Goal: Information Seeking & Learning: Learn about a topic

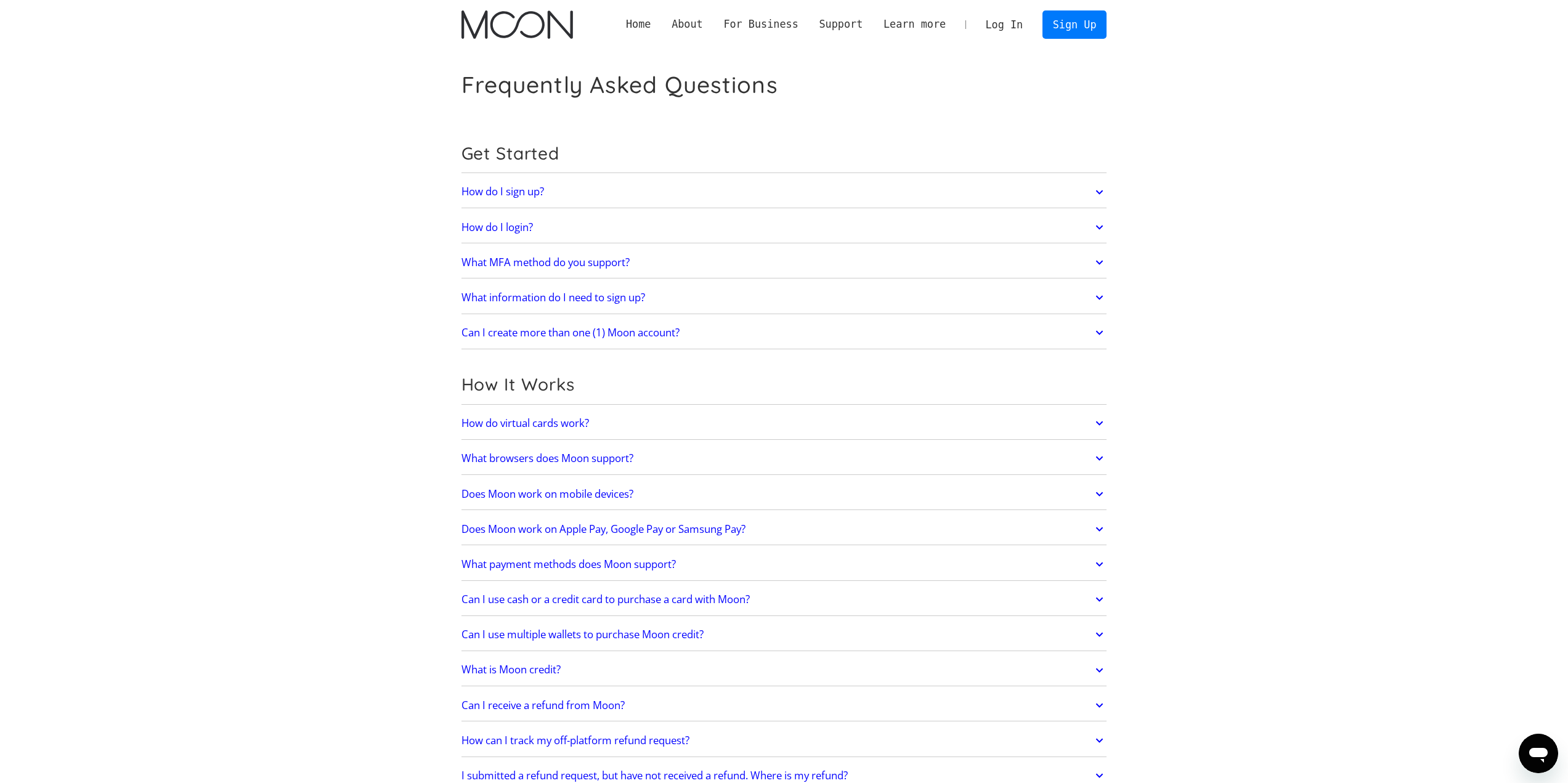
click at [507, 33] on img "home" at bounding box center [518, 25] width 112 height 29
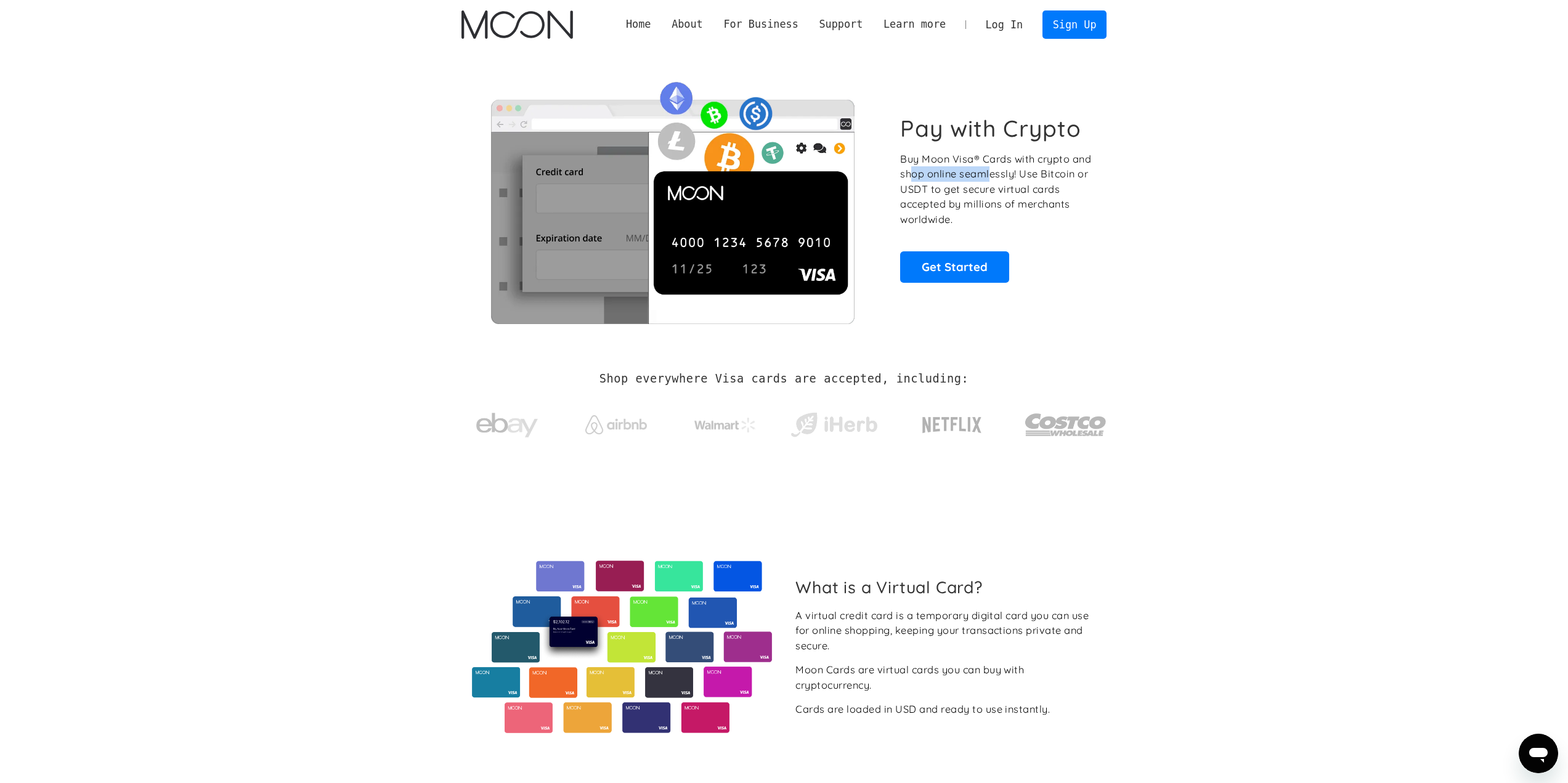
drag, startPoint x: 915, startPoint y: 178, endPoint x: 1013, endPoint y: 175, distance: 98.0
click at [995, 175] on p "Buy Moon Visa® Cards with crypto and shop online seamlessly! Use Bitcoin or USD…" at bounding box center [997, 189] width 193 height 76
drag, startPoint x: 1079, startPoint y: 175, endPoint x: 1147, endPoint y: 186, distance: 68.9
click at [1116, 180] on div "Pay with Crypto Buy Moon Visa® Cards with crypto and shop online seamlessly! Us…" at bounding box center [783, 199] width 682 height 299
click at [1148, 186] on section "Pay with Crypto Buy Moon Visa® Cards with crypto and shop online seamlessly! Us…" at bounding box center [784, 199] width 1568 height 299
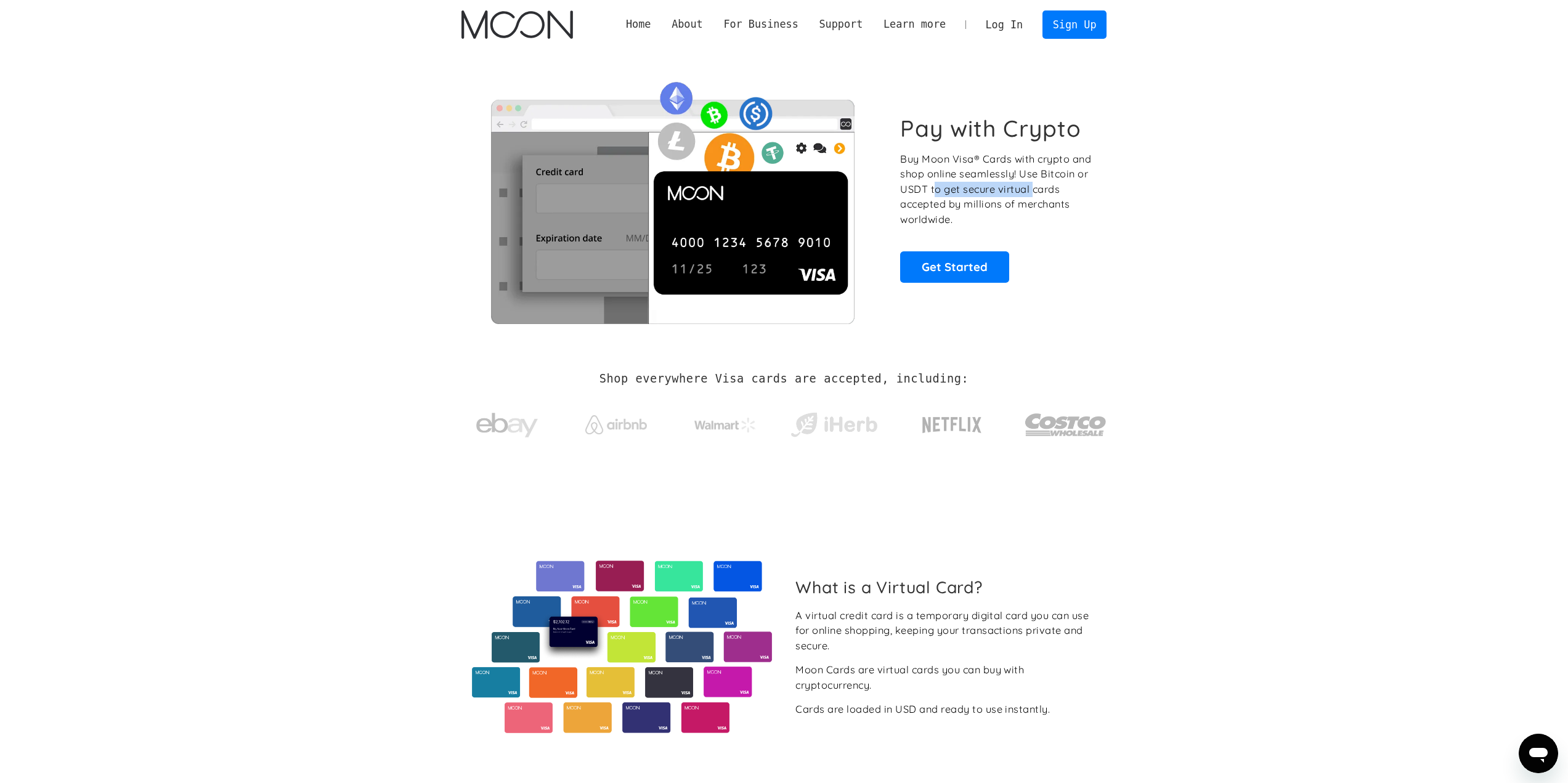
drag, startPoint x: 968, startPoint y: 189, endPoint x: 1036, endPoint y: 187, distance: 68.0
click at [1034, 187] on p "Buy Moon Visa® Cards with crypto and shop online seamlessly! Use Bitcoin or USD…" at bounding box center [997, 189] width 193 height 76
click at [1071, 203] on p "Buy Moon Visa® Cards with crypto and shop online seamlessly! Use Bitcoin or USD…" at bounding box center [997, 189] width 193 height 76
drag, startPoint x: 993, startPoint y: 189, endPoint x: 1089, endPoint y: 198, distance: 96.4
click at [1080, 197] on p "Buy Moon Visa® Cards with crypto and shop online seamlessly! Use Bitcoin or USD…" at bounding box center [997, 189] width 193 height 76
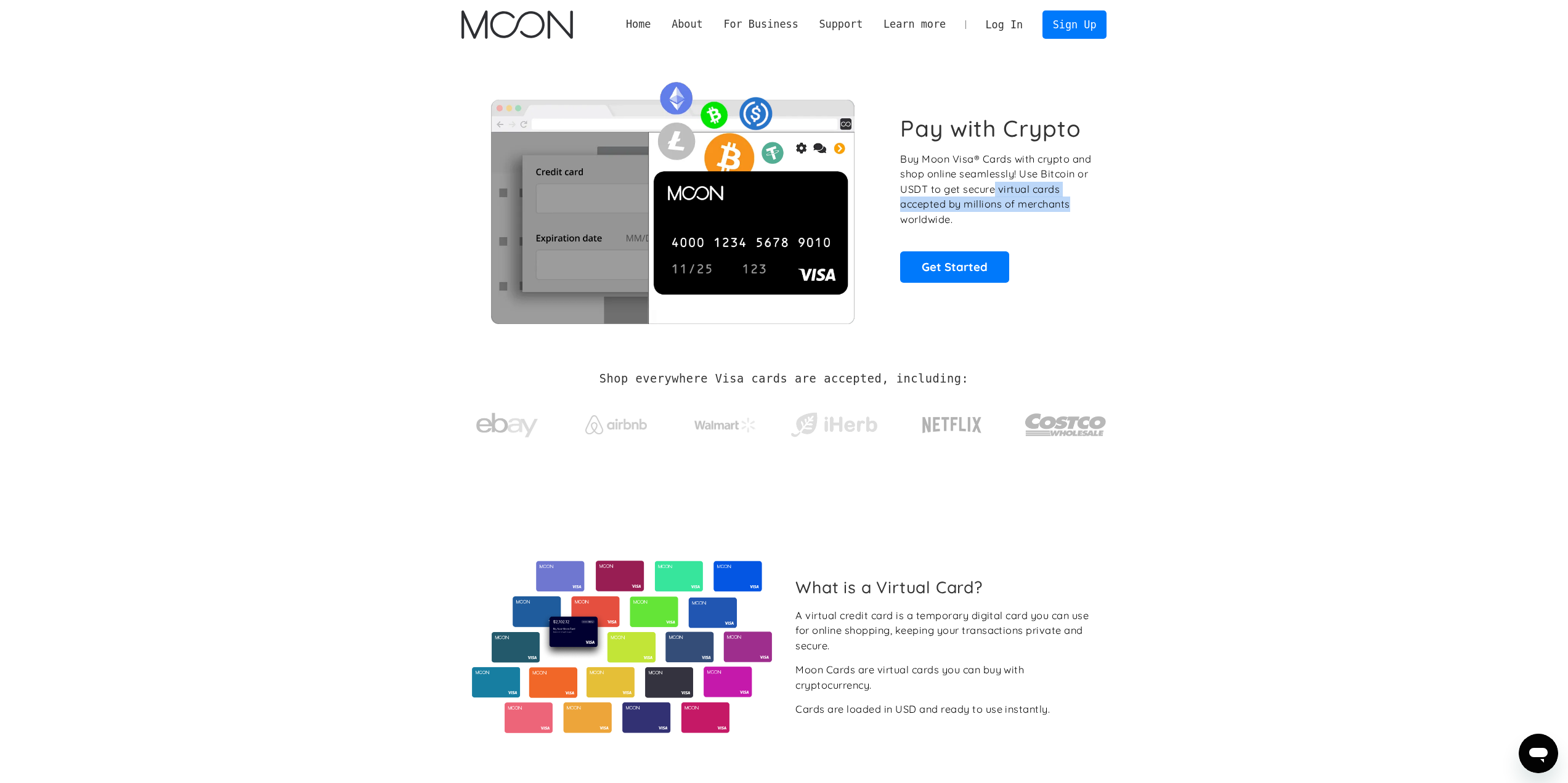
click at [1055, 211] on p "Buy Moon Visa® Cards with crypto and shop online seamlessly! Use Bitcoin or USD…" at bounding box center [997, 189] width 193 height 76
drag, startPoint x: 963, startPoint y: 206, endPoint x: 1088, endPoint y: 210, distance: 125.1
click at [1069, 207] on p "Buy Moon Visa® Cards with crypto and shop online seamlessly! Use Bitcoin or USD…" at bounding box center [997, 189] width 193 height 76
click at [1089, 210] on p "Buy Moon Visa® Cards with crypto and shop online seamlessly! Use Bitcoin or USD…" at bounding box center [997, 189] width 193 height 76
click at [954, 267] on link "Get Started" at bounding box center [955, 266] width 109 height 31
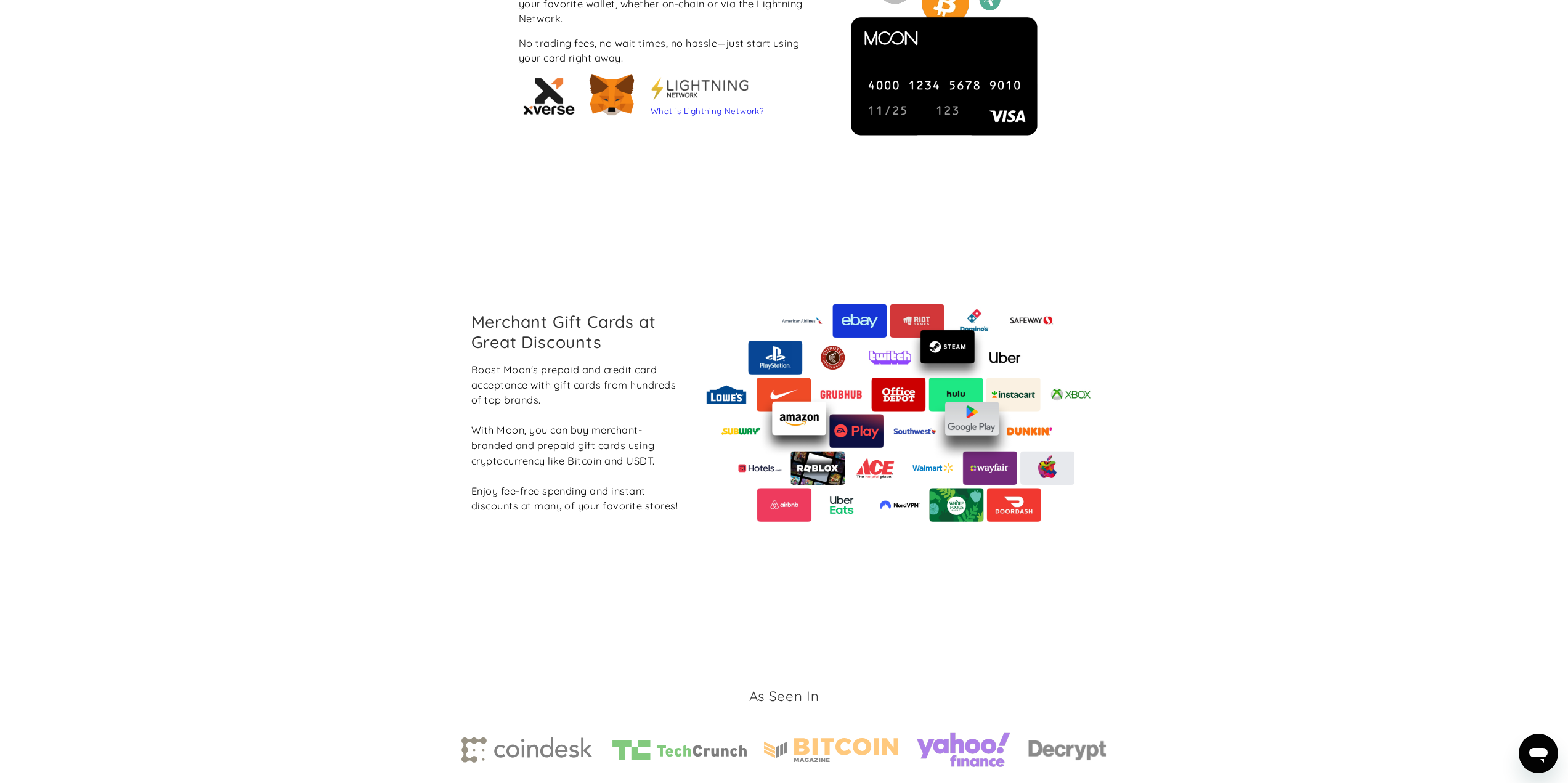
scroll to position [1232, 0]
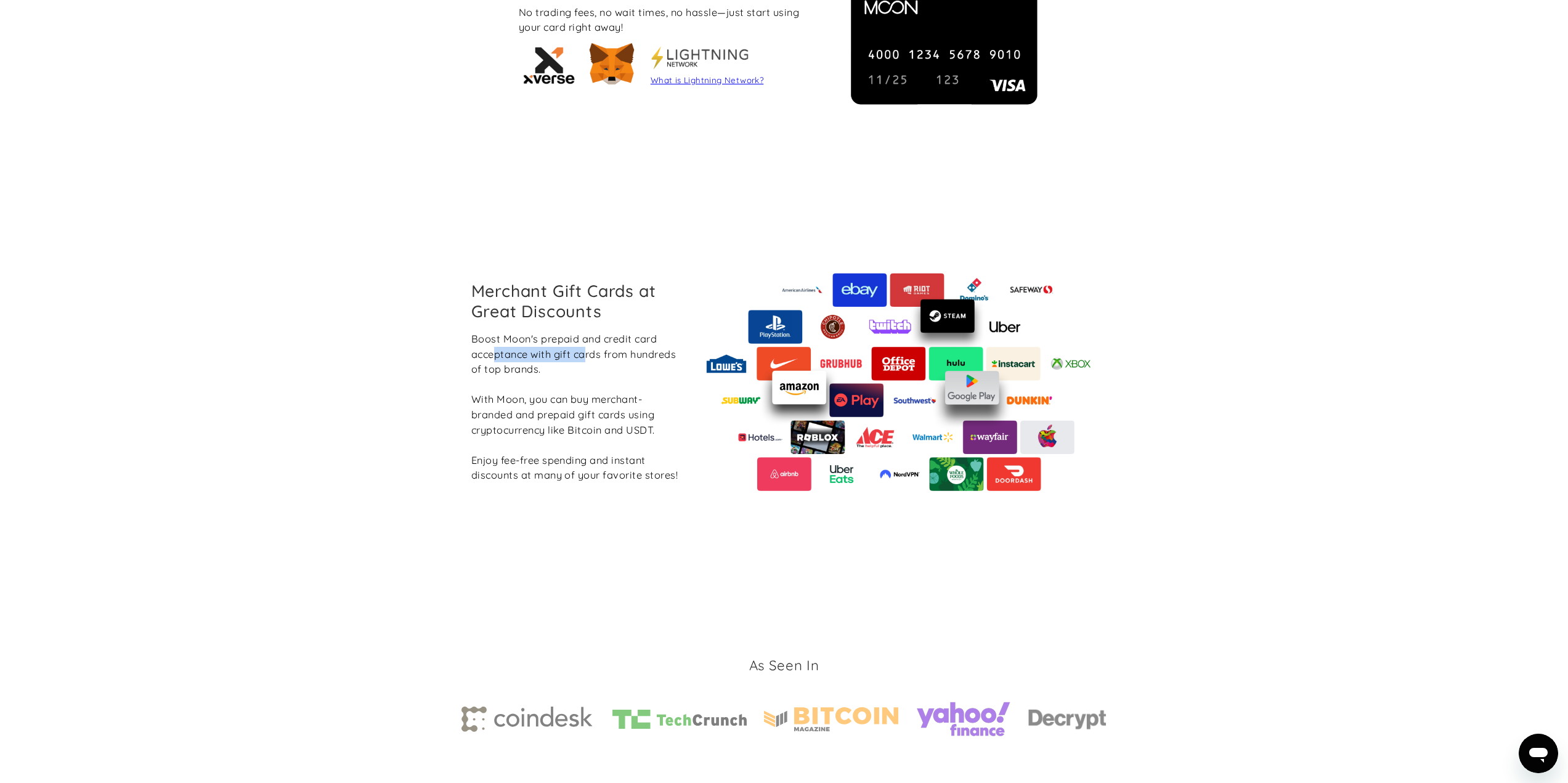
drag, startPoint x: 494, startPoint y: 351, endPoint x: 595, endPoint y: 364, distance: 101.8
click at [595, 364] on div "Boost Moon's prepaid and credit card acceptance with gift cards from hundreds o…" at bounding box center [576, 407] width 210 height 151
click at [551, 374] on div "Boost Moon's prepaid and credit card acceptance with gift cards from hundreds o…" at bounding box center [576, 407] width 210 height 151
drag, startPoint x: 510, startPoint y: 356, endPoint x: 582, endPoint y: 368, distance: 73.0
click at [578, 367] on div "Boost Moon's prepaid and credit card acceptance with gift cards from hundreds o…" at bounding box center [576, 407] width 210 height 151
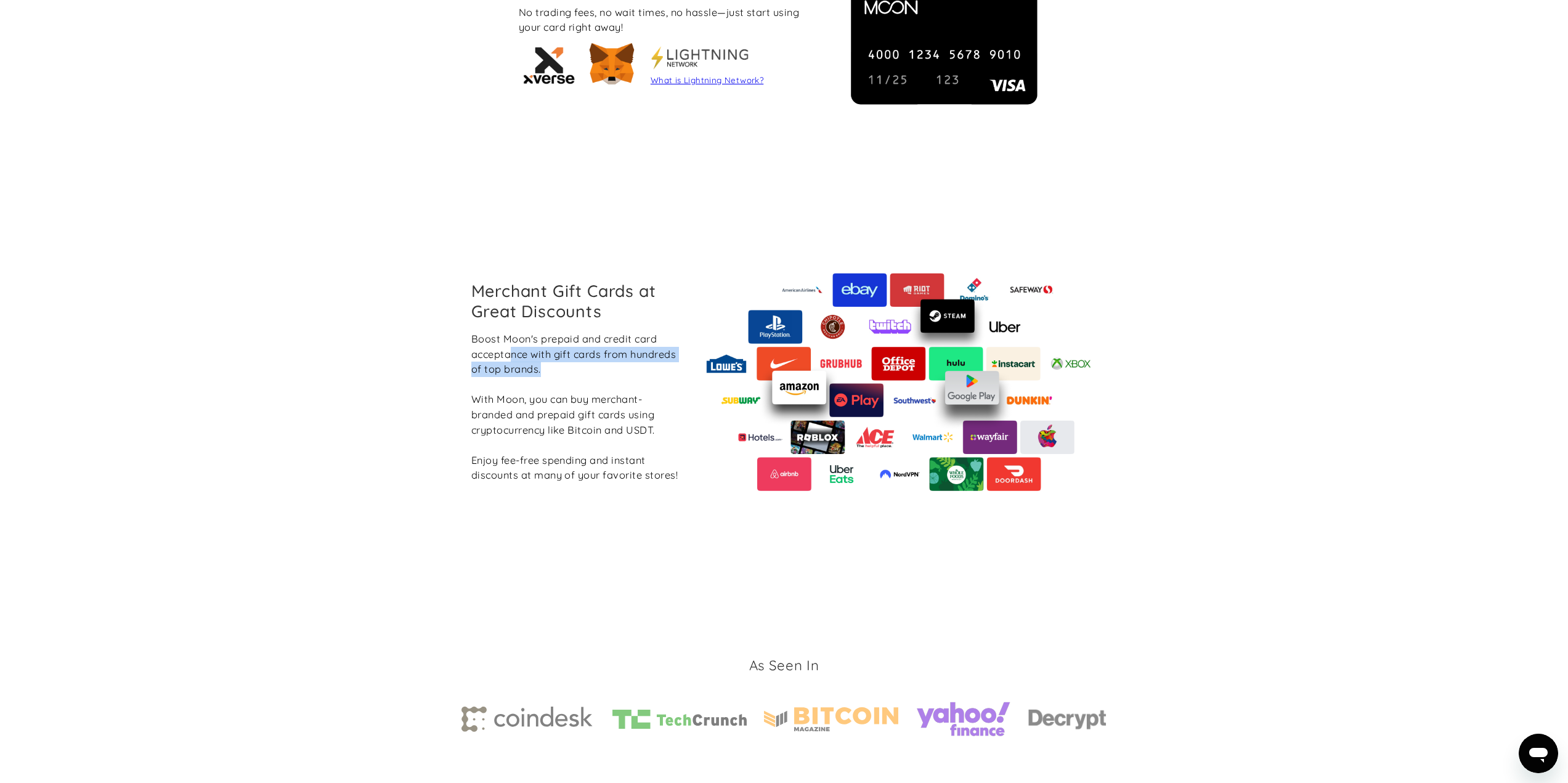
click at [582, 368] on div "Boost Moon's prepaid and credit card acceptance with gift cards from hundreds o…" at bounding box center [576, 407] width 210 height 151
drag, startPoint x: 504, startPoint y: 386, endPoint x: 647, endPoint y: 408, distance: 144.7
click at [644, 407] on div "Boost Moon's prepaid and credit card acceptance with gift cards from hundreds o…" at bounding box center [576, 407] width 210 height 151
click at [641, 412] on div "Boost Moon's prepaid and credit card acceptance with gift cards from hundreds o…" at bounding box center [576, 407] width 210 height 151
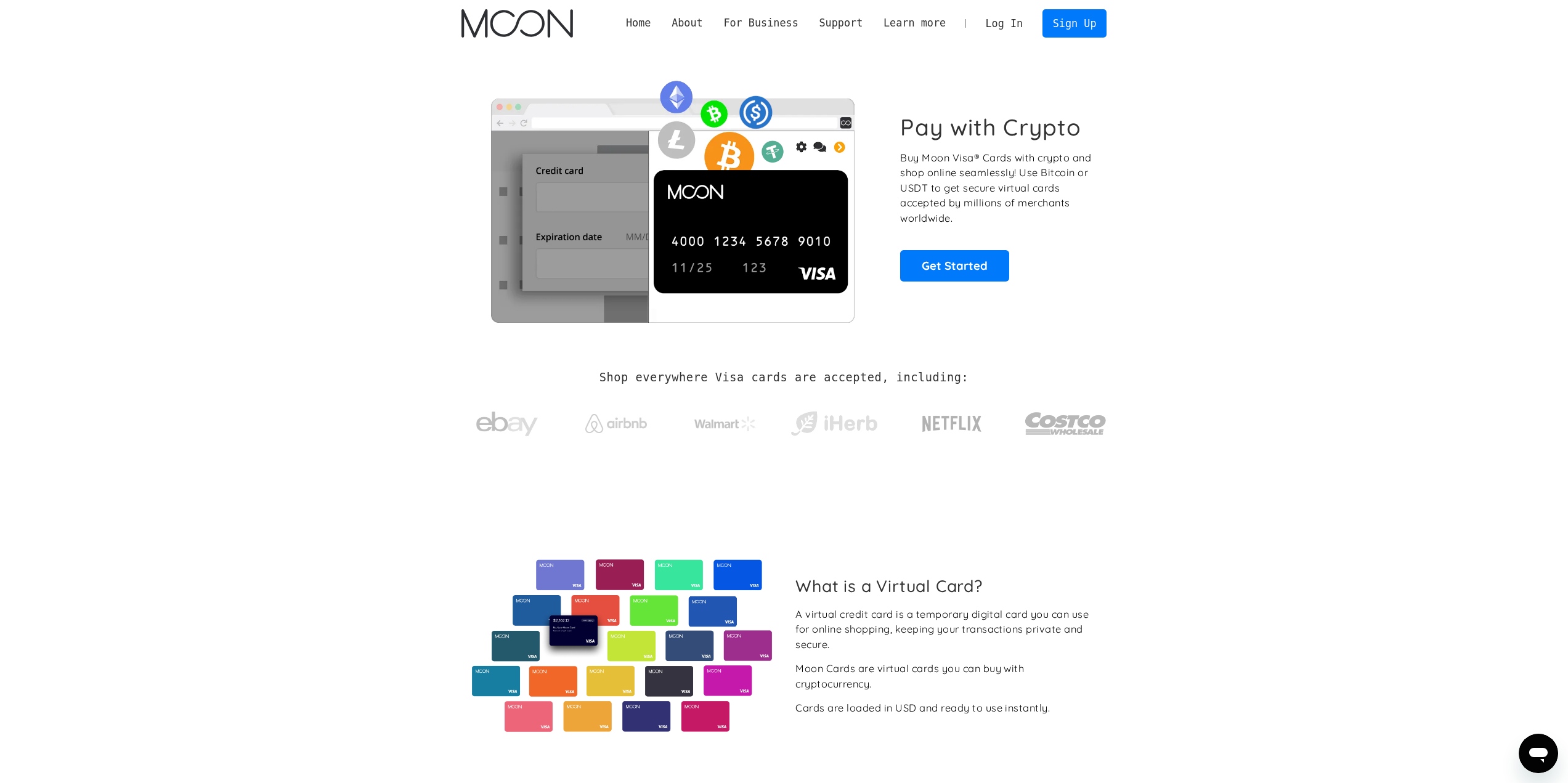
scroll to position [0, 0]
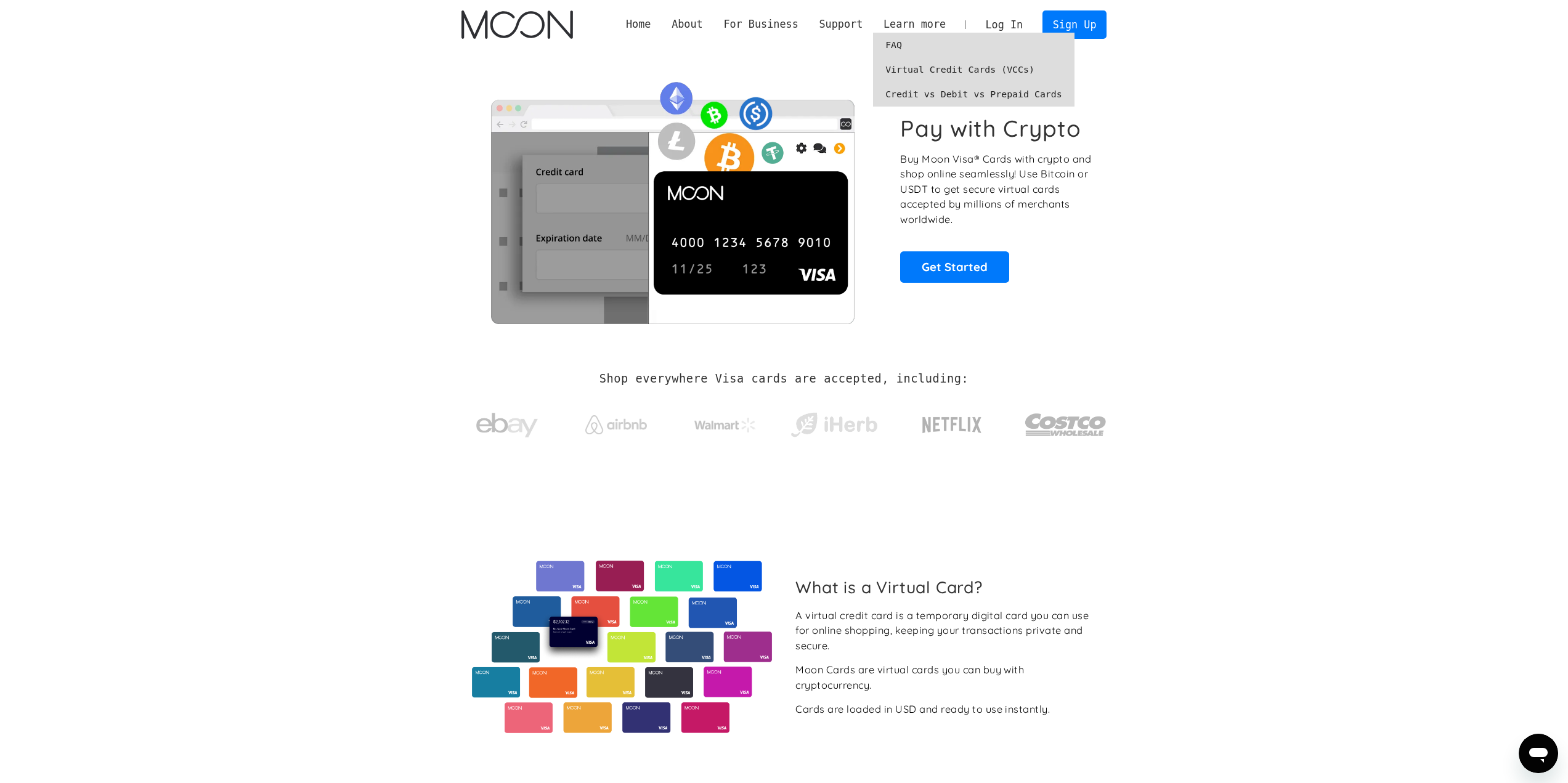
click at [928, 96] on link "Credit vs Debit vs Prepaid Cards" at bounding box center [974, 94] width 202 height 25
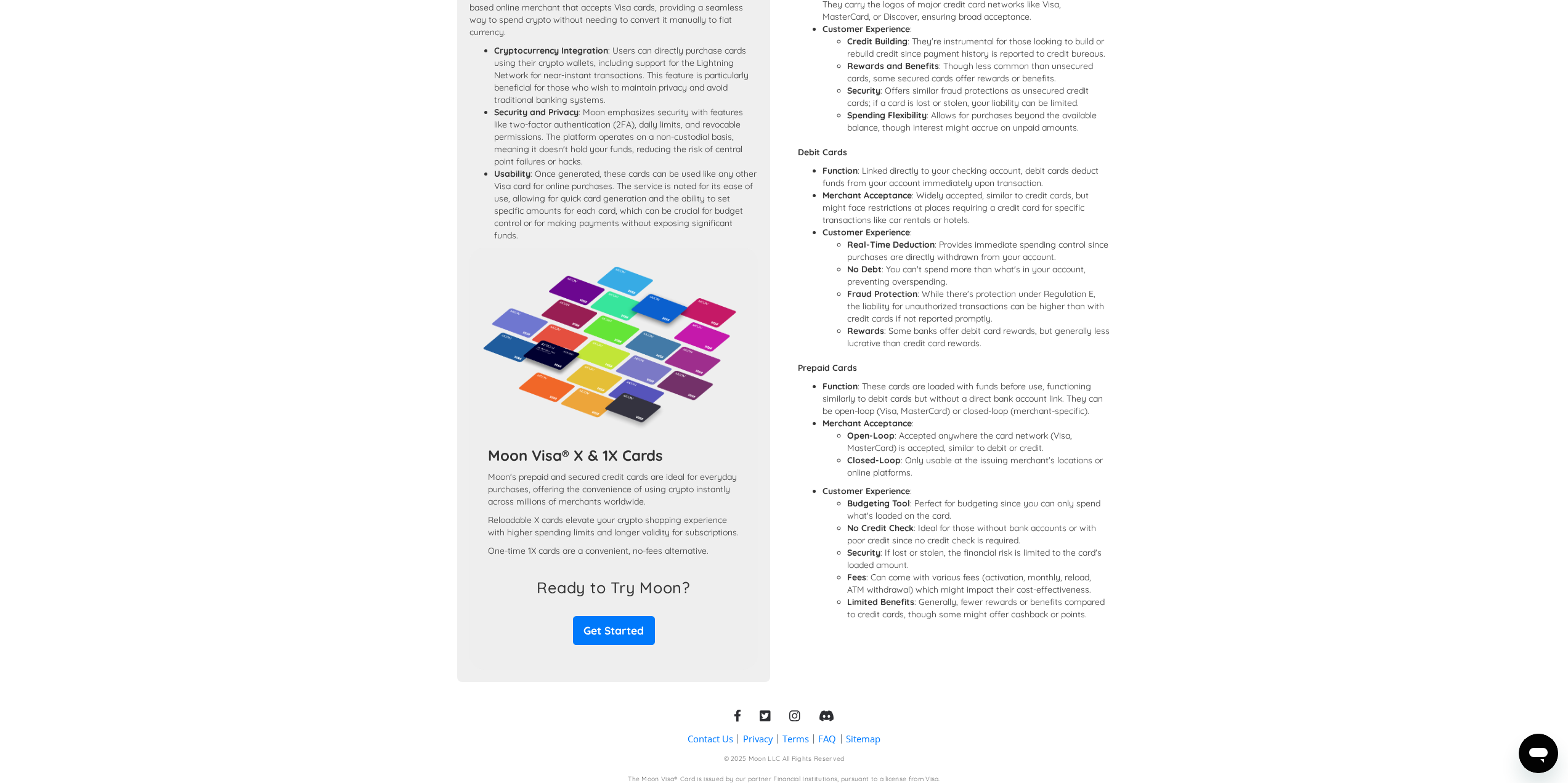
scroll to position [778, 0]
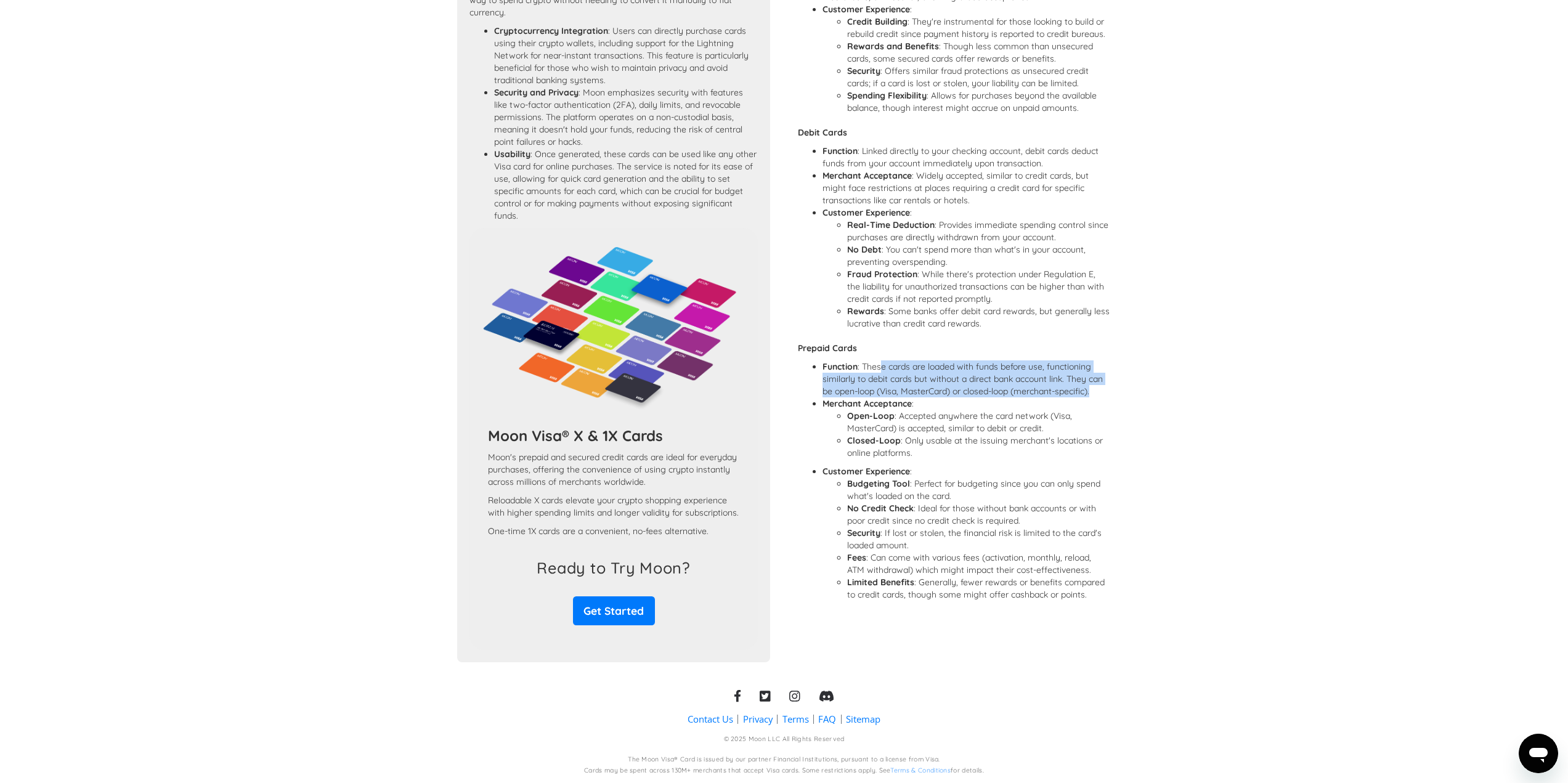
drag, startPoint x: 882, startPoint y: 355, endPoint x: 1101, endPoint y: 386, distance: 221.2
click at [1096, 386] on ul "Function : These cards are loaded with funds before use, functioning similarly …" at bounding box center [955, 483] width 313 height 246
drag, startPoint x: 857, startPoint y: 364, endPoint x: 1181, endPoint y: 381, distance: 324.4
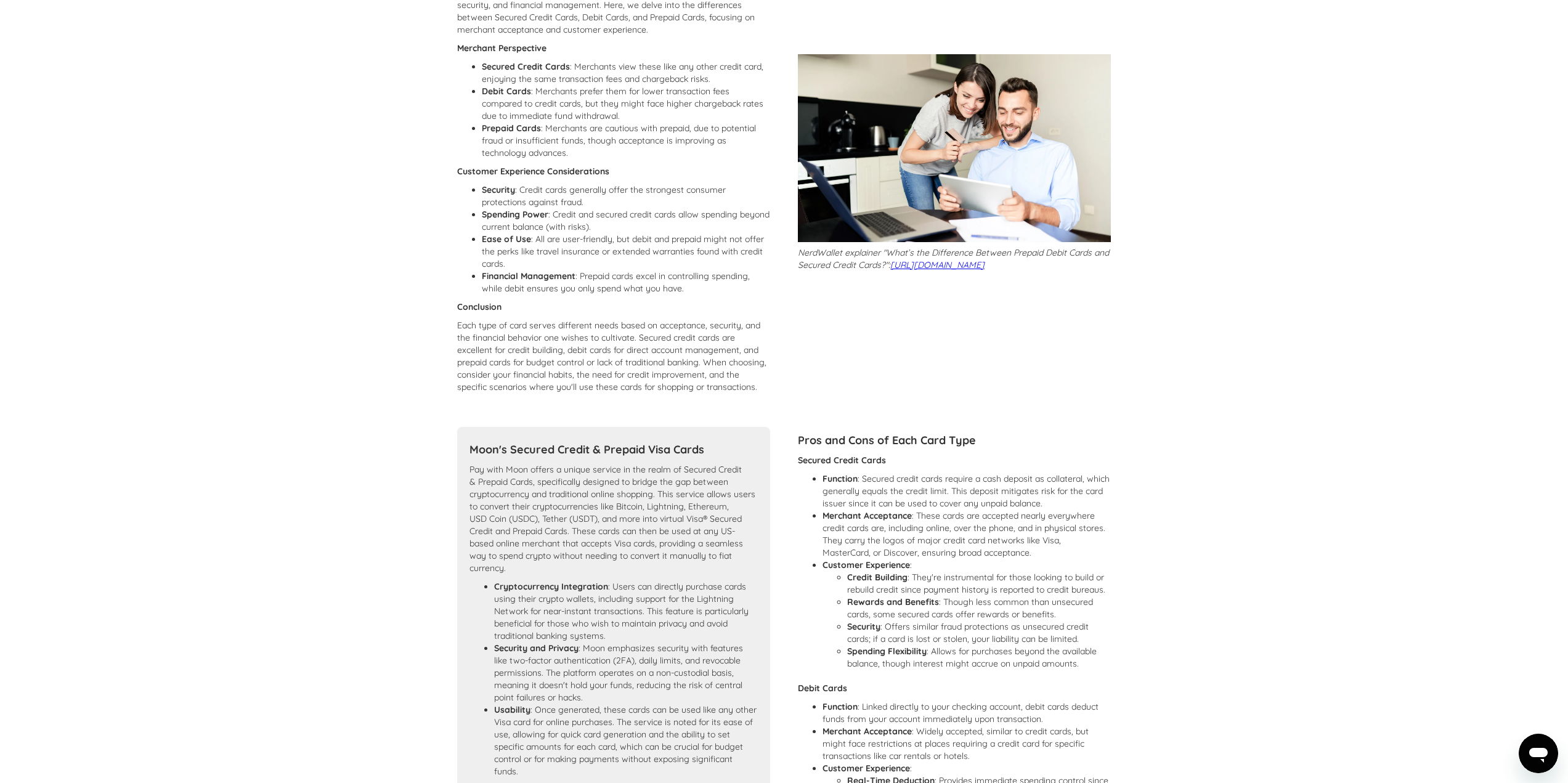
scroll to position [0, 0]
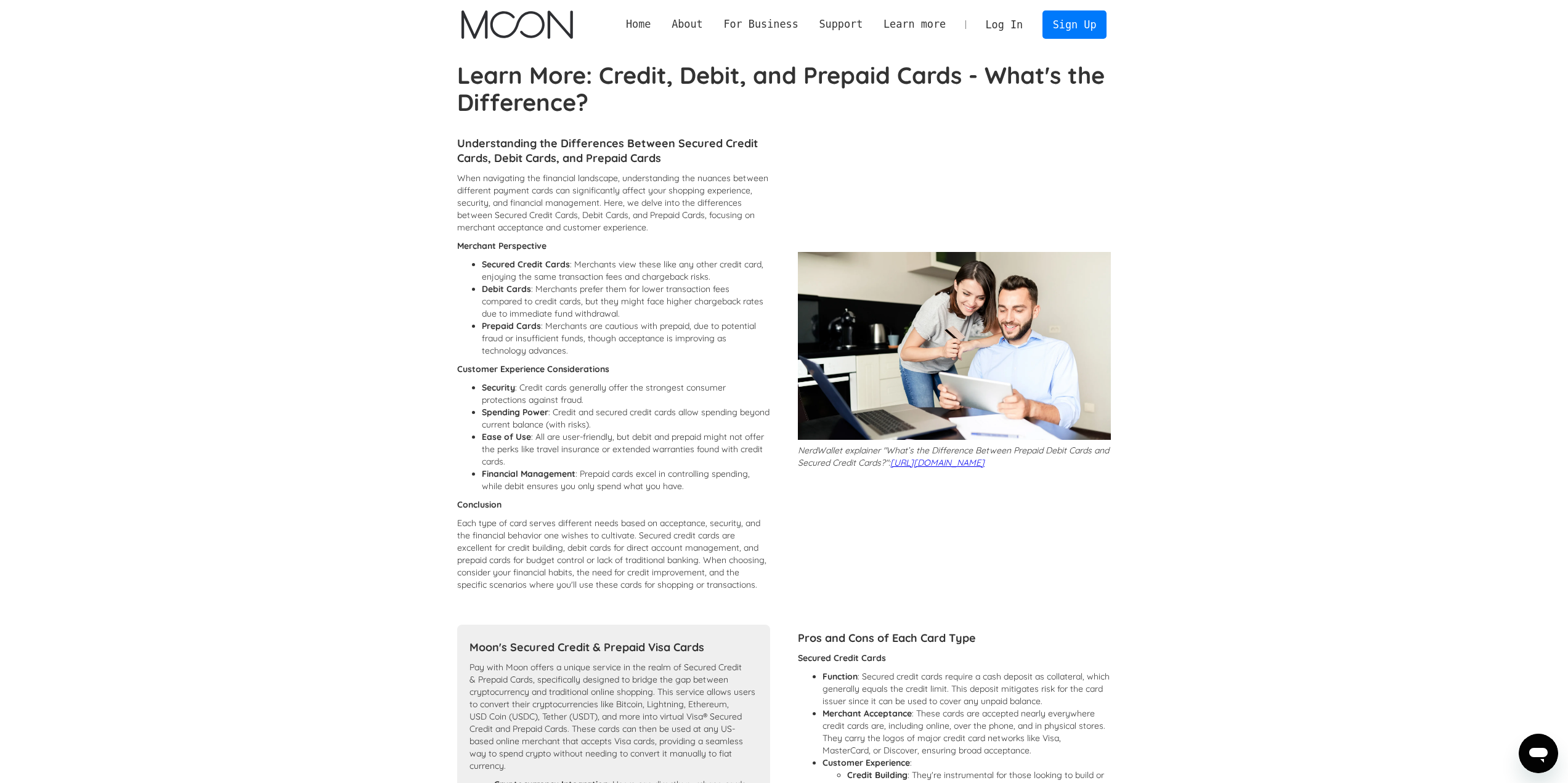
click at [658, 26] on link "Home" at bounding box center [638, 24] width 45 height 15
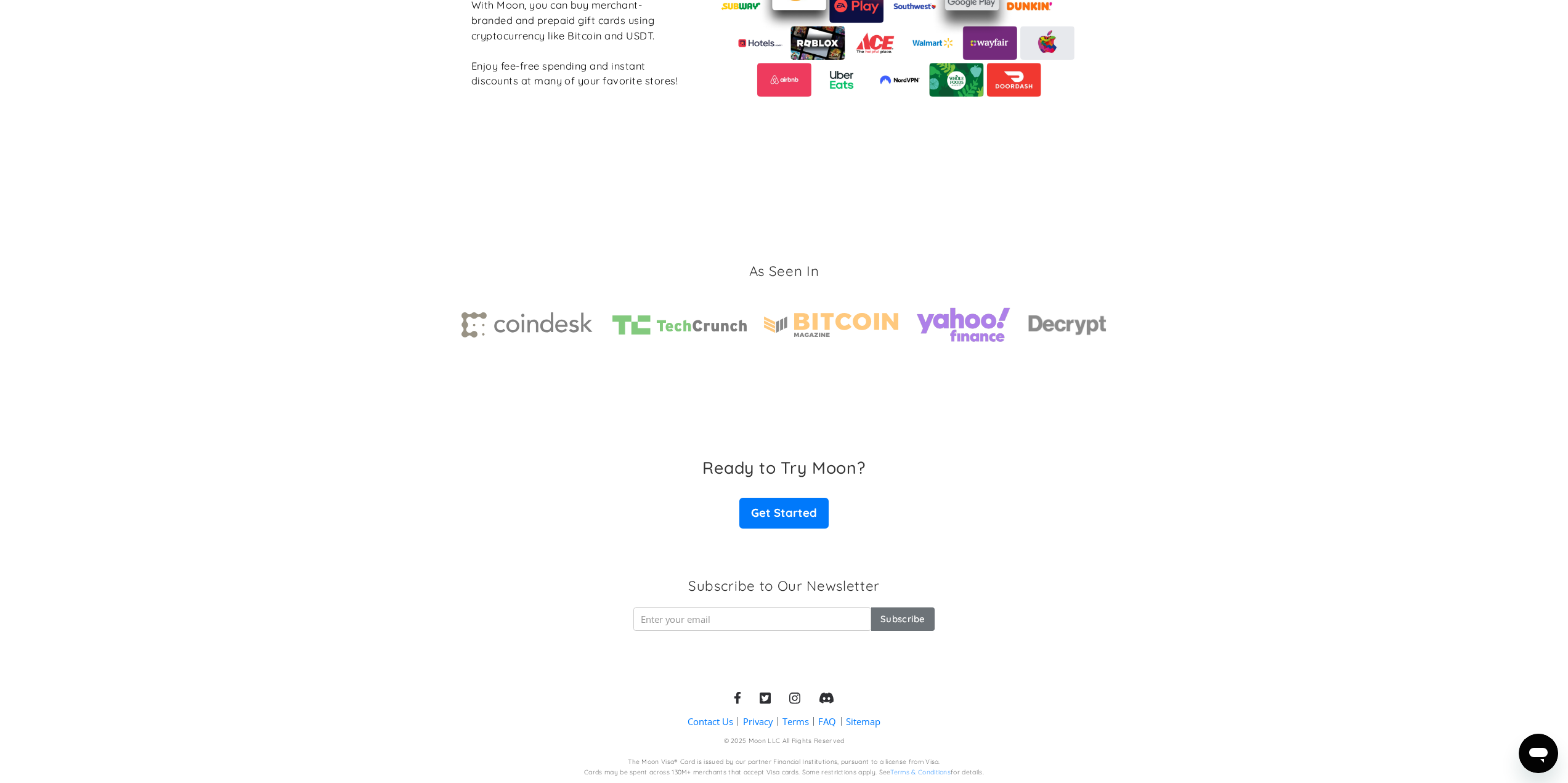
scroll to position [1629, 0]
click at [830, 721] on link "FAQ" at bounding box center [827, 719] width 18 height 13
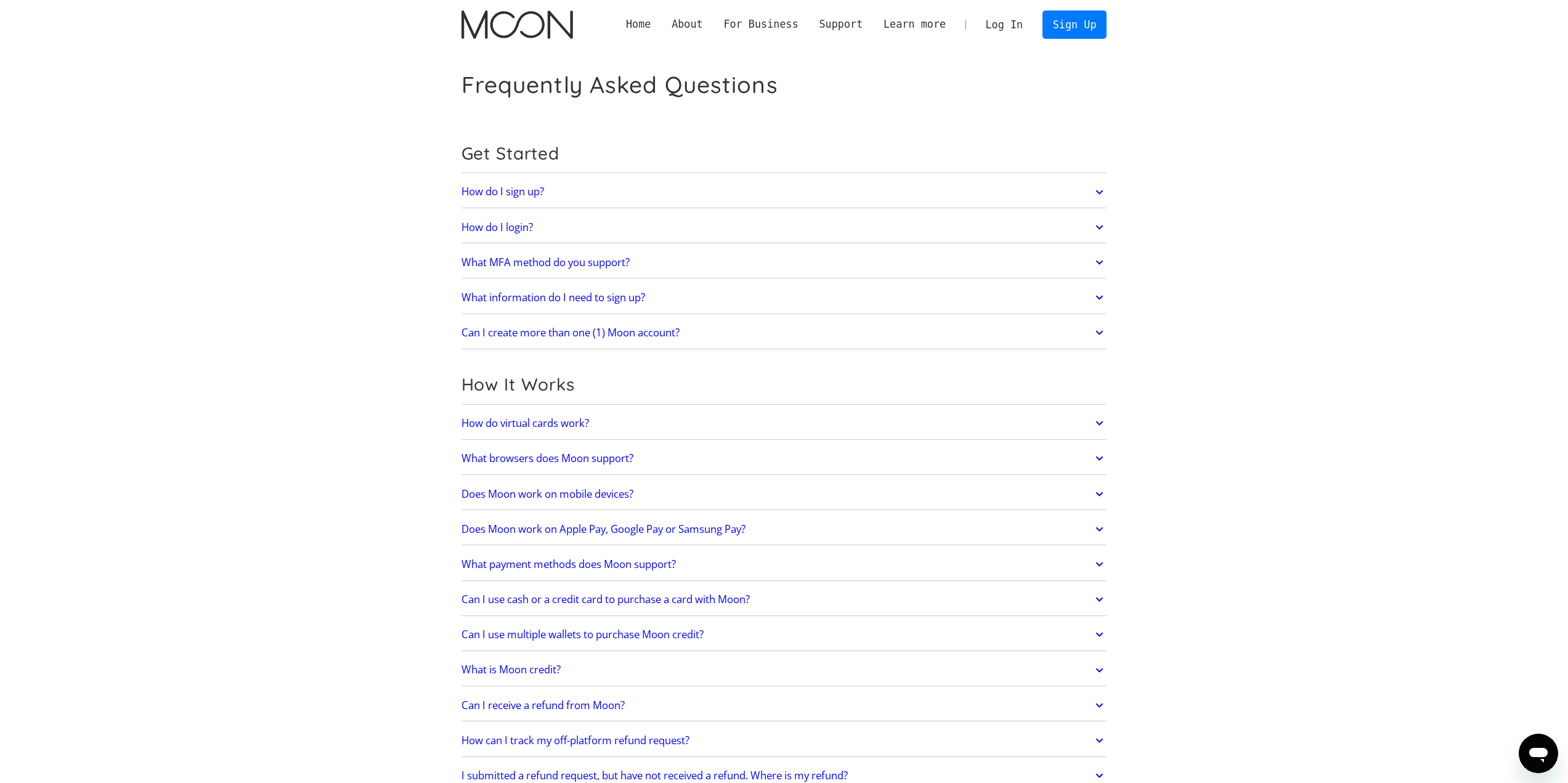
click at [632, 200] on link "How do I sign up?" at bounding box center [785, 192] width 646 height 26
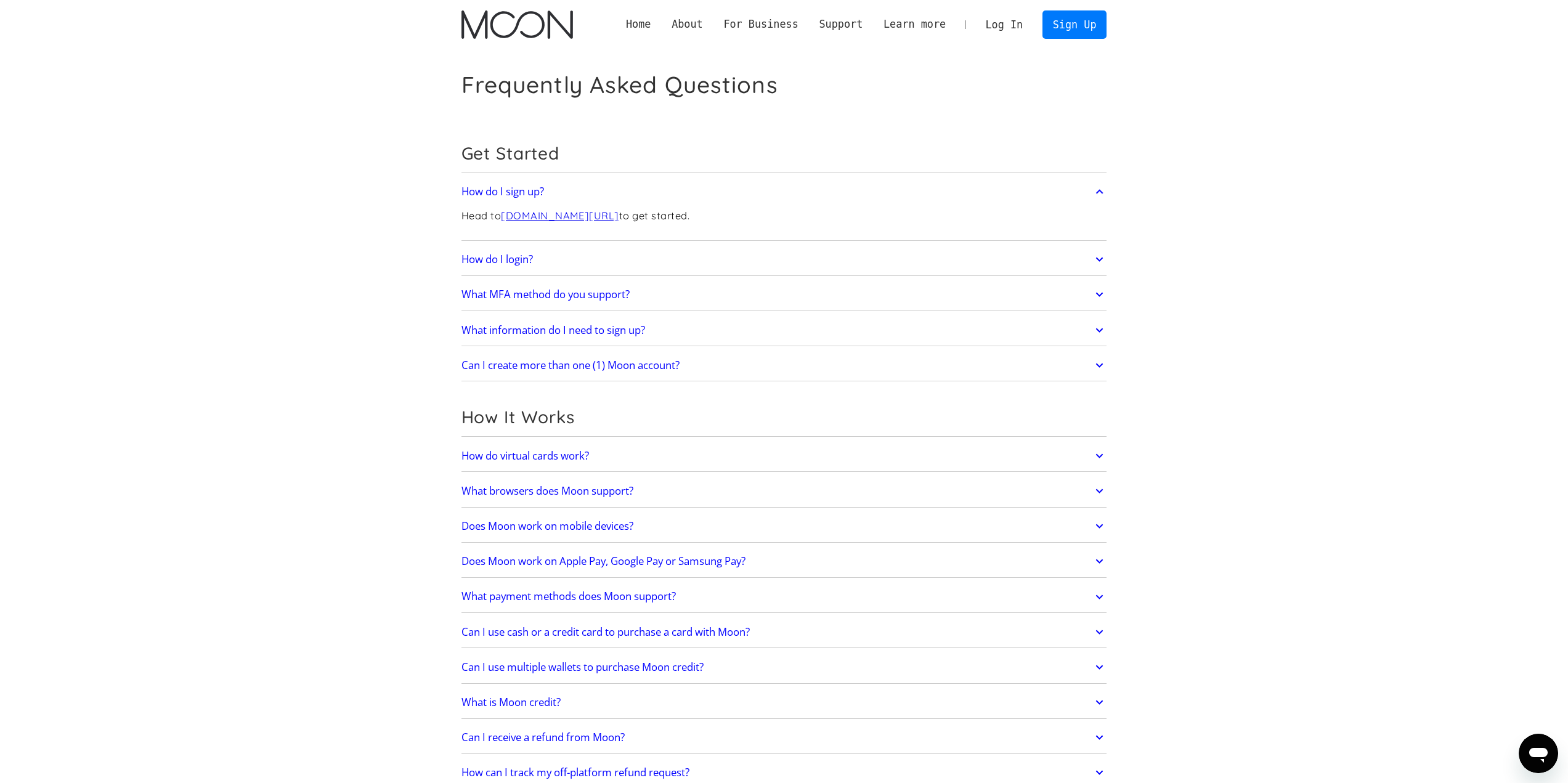
click at [687, 263] on link "How do I login?" at bounding box center [785, 259] width 646 height 26
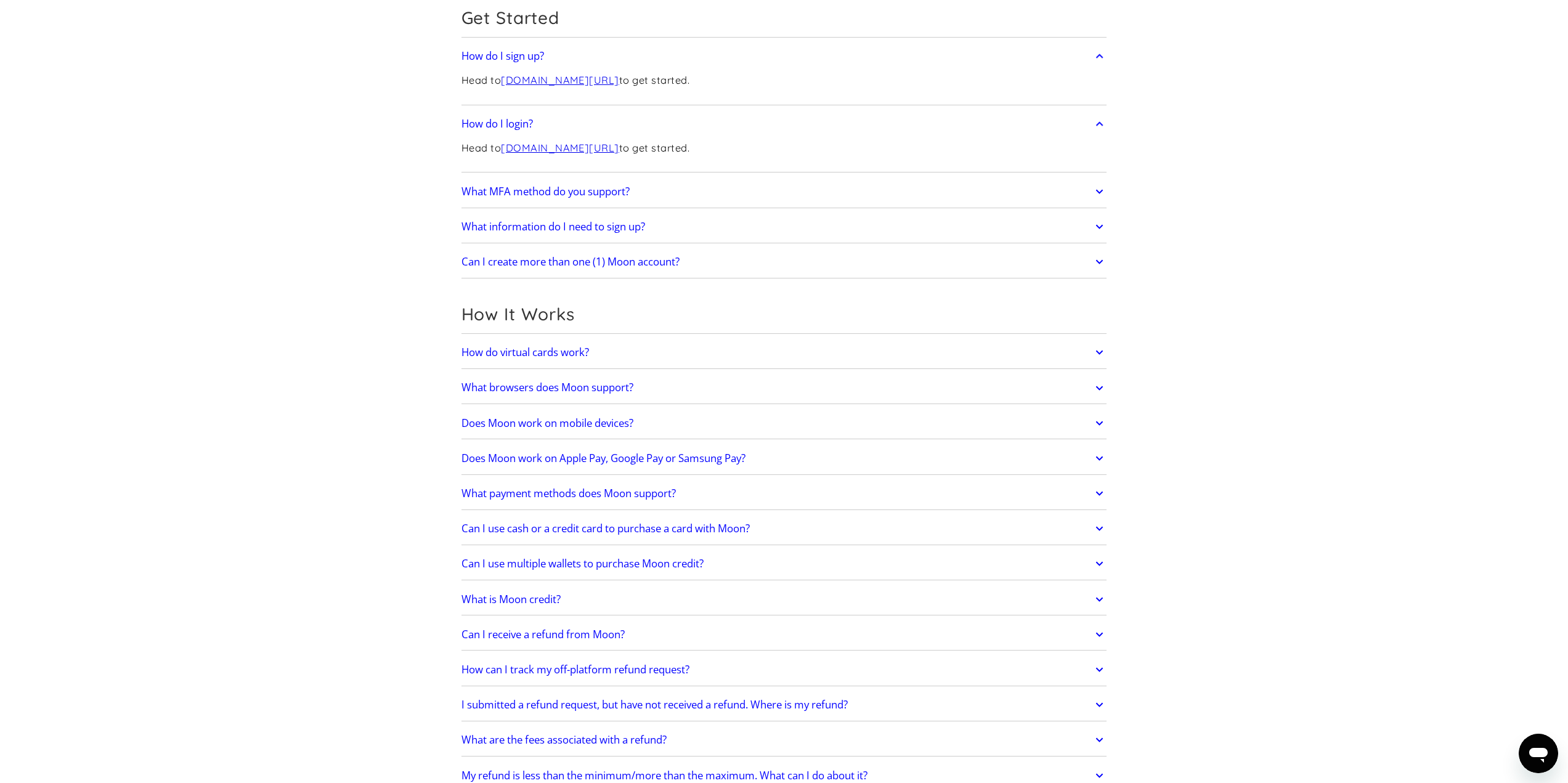
scroll to position [185, 0]
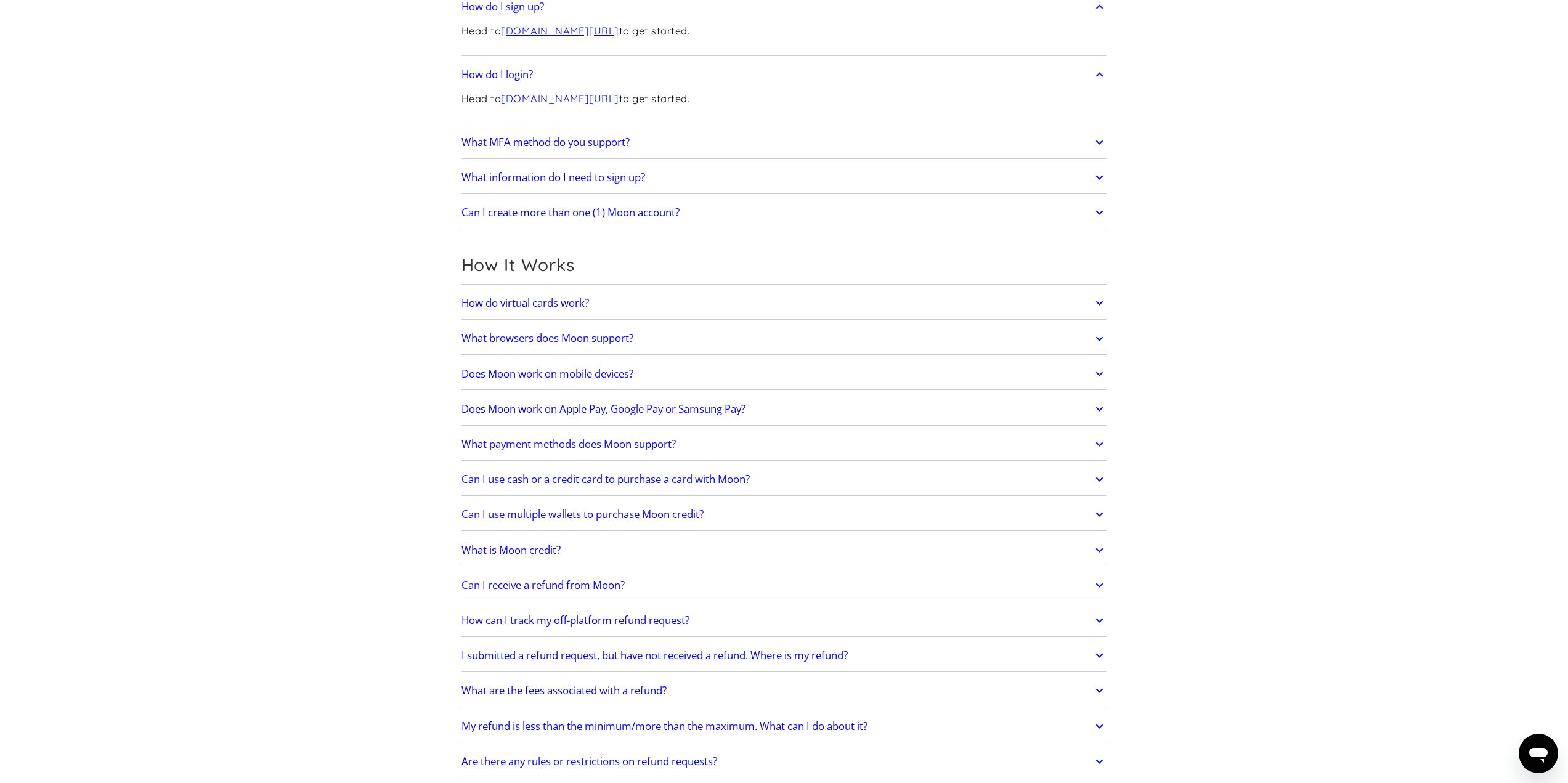
click at [652, 147] on link "What MFA method do you support?" at bounding box center [785, 142] width 646 height 26
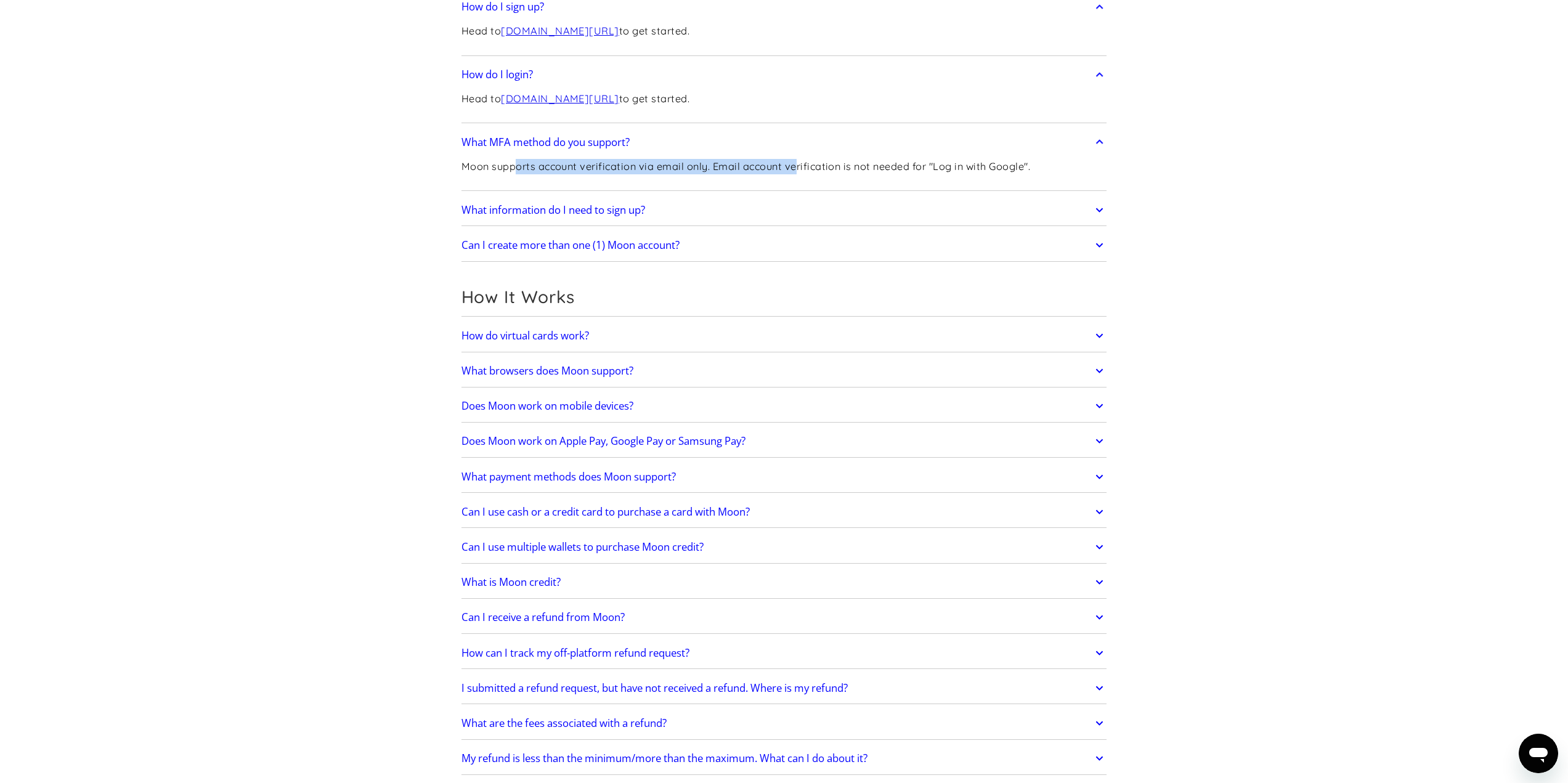
drag, startPoint x: 522, startPoint y: 165, endPoint x: 801, endPoint y: 177, distance: 279.3
click at [798, 177] on div "Moon supports account verification via email only. Email account verification i…" at bounding box center [746, 171] width 569 height 33
click at [803, 176] on div "Moon supports account verification via email only. Email account verification i…" at bounding box center [746, 171] width 569 height 33
drag, startPoint x: 667, startPoint y: 172, endPoint x: 739, endPoint y: 166, distance: 72.2
click at [731, 166] on p "Moon supports account verification via email only. Email account verification i…" at bounding box center [746, 166] width 569 height 15
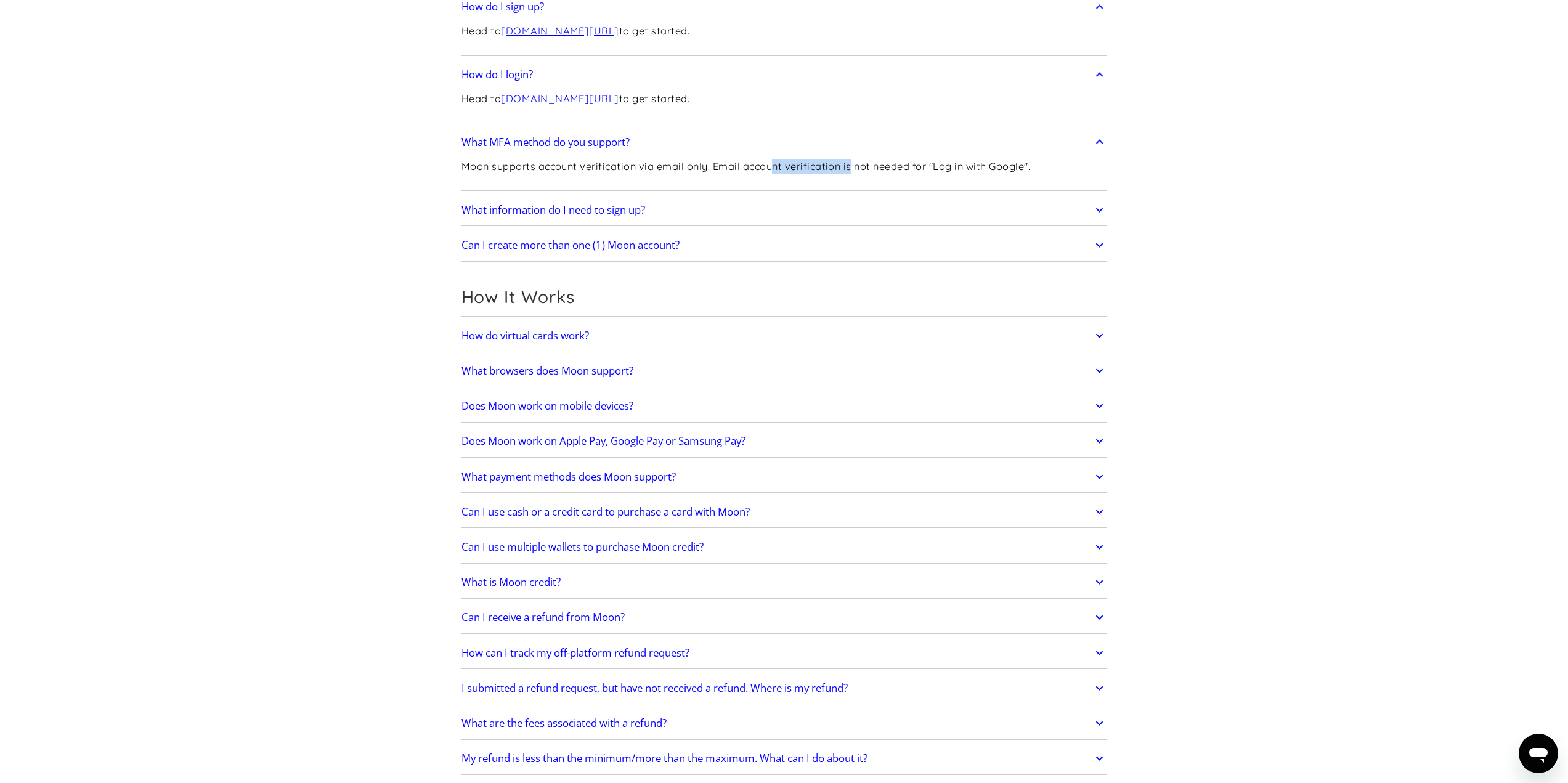
drag, startPoint x: 819, startPoint y: 164, endPoint x: 924, endPoint y: 175, distance: 105.6
click at [874, 168] on p "Moon supports account verification via email only. Email account verification i…" at bounding box center [746, 166] width 569 height 15
click at [930, 177] on div "Moon supports account verification via email only. Email account verification i…" at bounding box center [746, 171] width 569 height 33
click at [588, 211] on h2 "What information do I need to sign up?" at bounding box center [554, 210] width 183 height 12
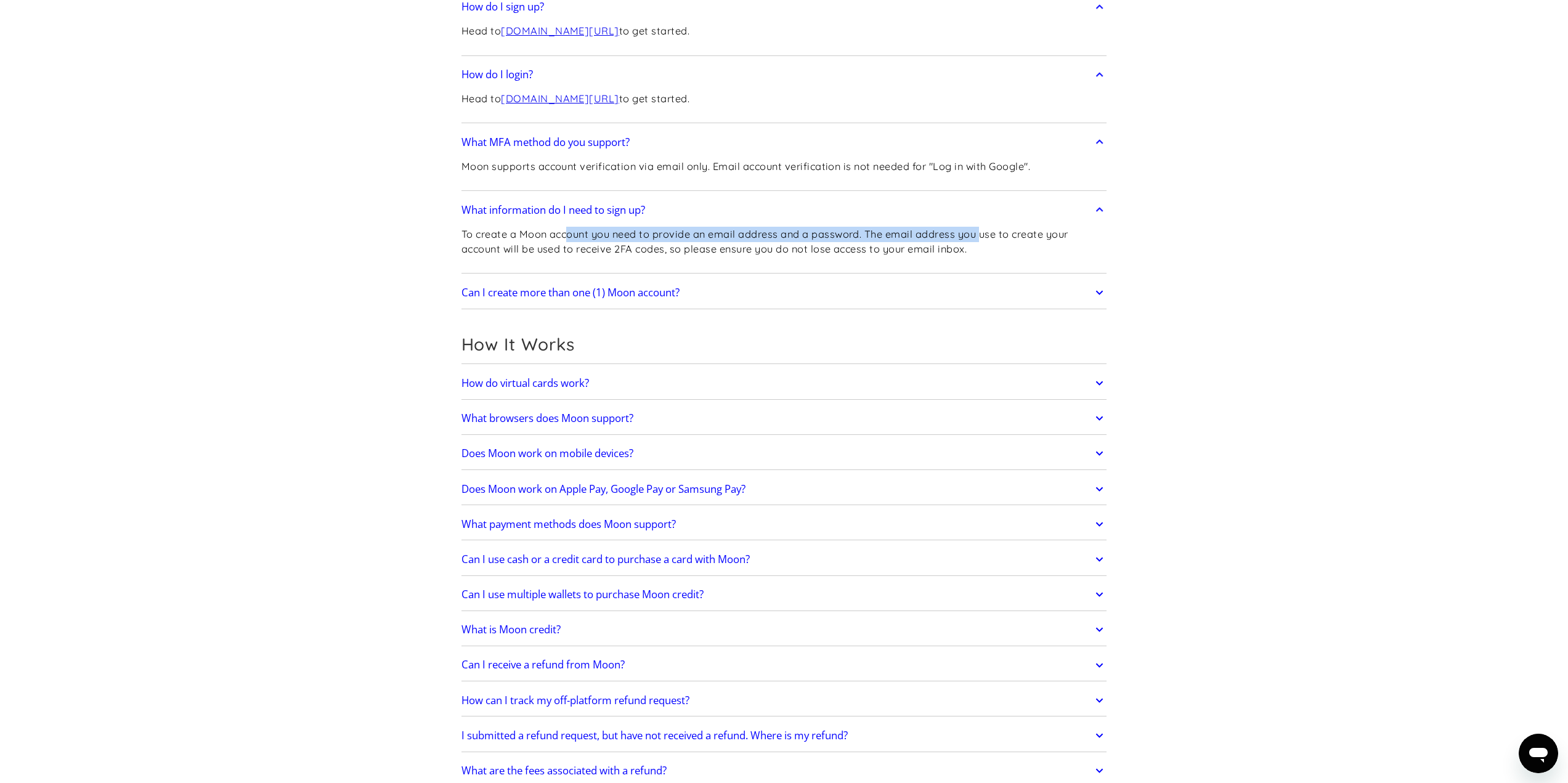
drag, startPoint x: 568, startPoint y: 231, endPoint x: 991, endPoint y: 229, distance: 423.0
click at [988, 229] on p "To create a Moon account you need to provide an email address and a password. T…" at bounding box center [785, 242] width 646 height 30
click at [991, 229] on p "To create a Moon account you need to provide an email address and a password. T…" at bounding box center [785, 242] width 646 height 30
drag, startPoint x: 918, startPoint y: 227, endPoint x: 1063, endPoint y: 233, distance: 145.1
click at [1063, 233] on p "To create a Moon account you need to provide an email address and a password. T…" at bounding box center [785, 242] width 646 height 30
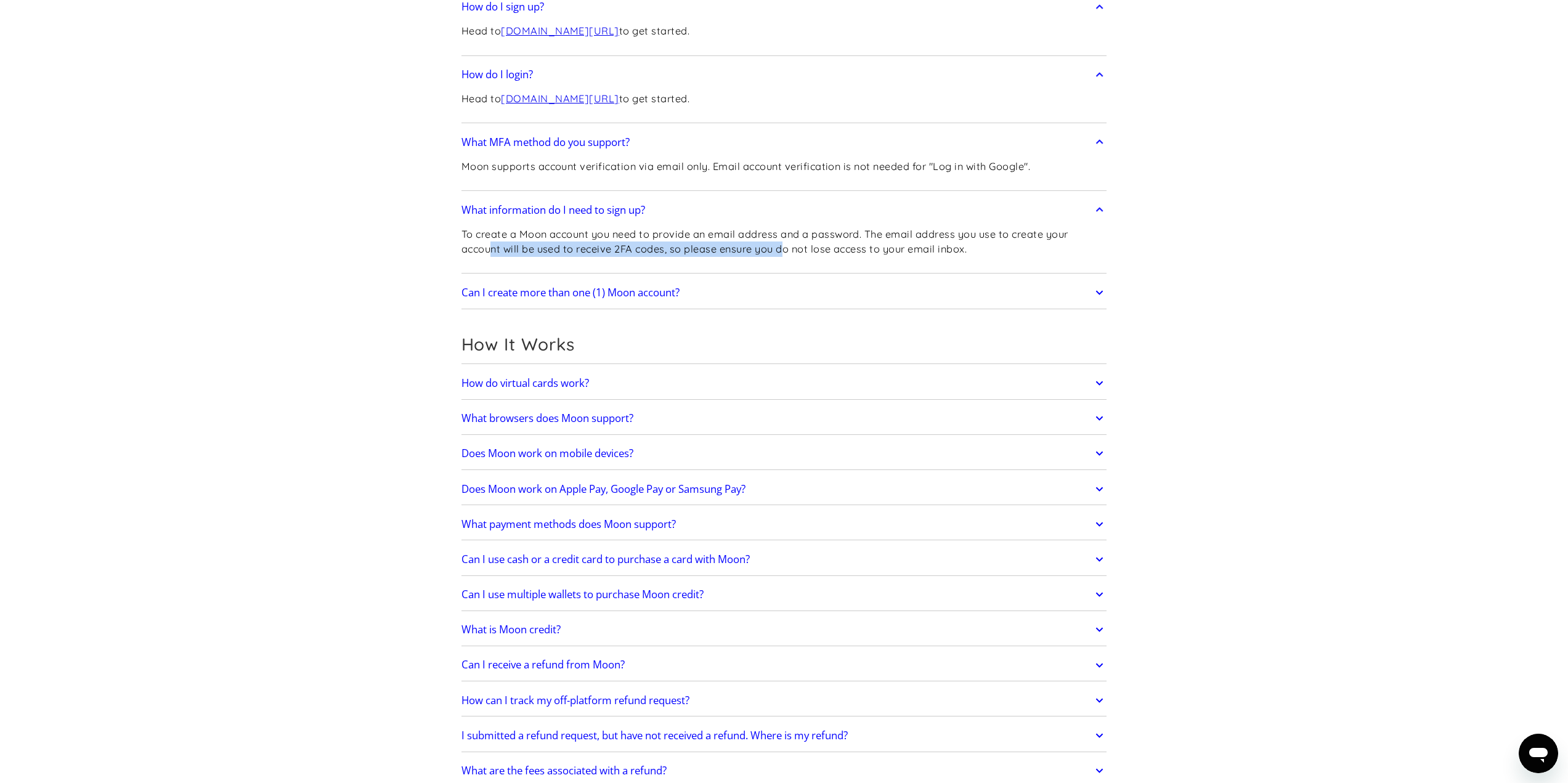
drag, startPoint x: 489, startPoint y: 248, endPoint x: 802, endPoint y: 245, distance: 313.0
click at [798, 245] on p "To create a Moon account you need to provide an email address and a password. T…" at bounding box center [785, 242] width 646 height 30
click at [811, 243] on p "To create a Moon account you need to provide an email address and a password. T…" at bounding box center [785, 242] width 646 height 30
drag, startPoint x: 688, startPoint y: 237, endPoint x: 966, endPoint y: 248, distance: 278.2
click at [961, 247] on p "To create a Moon account you need to provide an email address and a password. T…" at bounding box center [785, 242] width 646 height 30
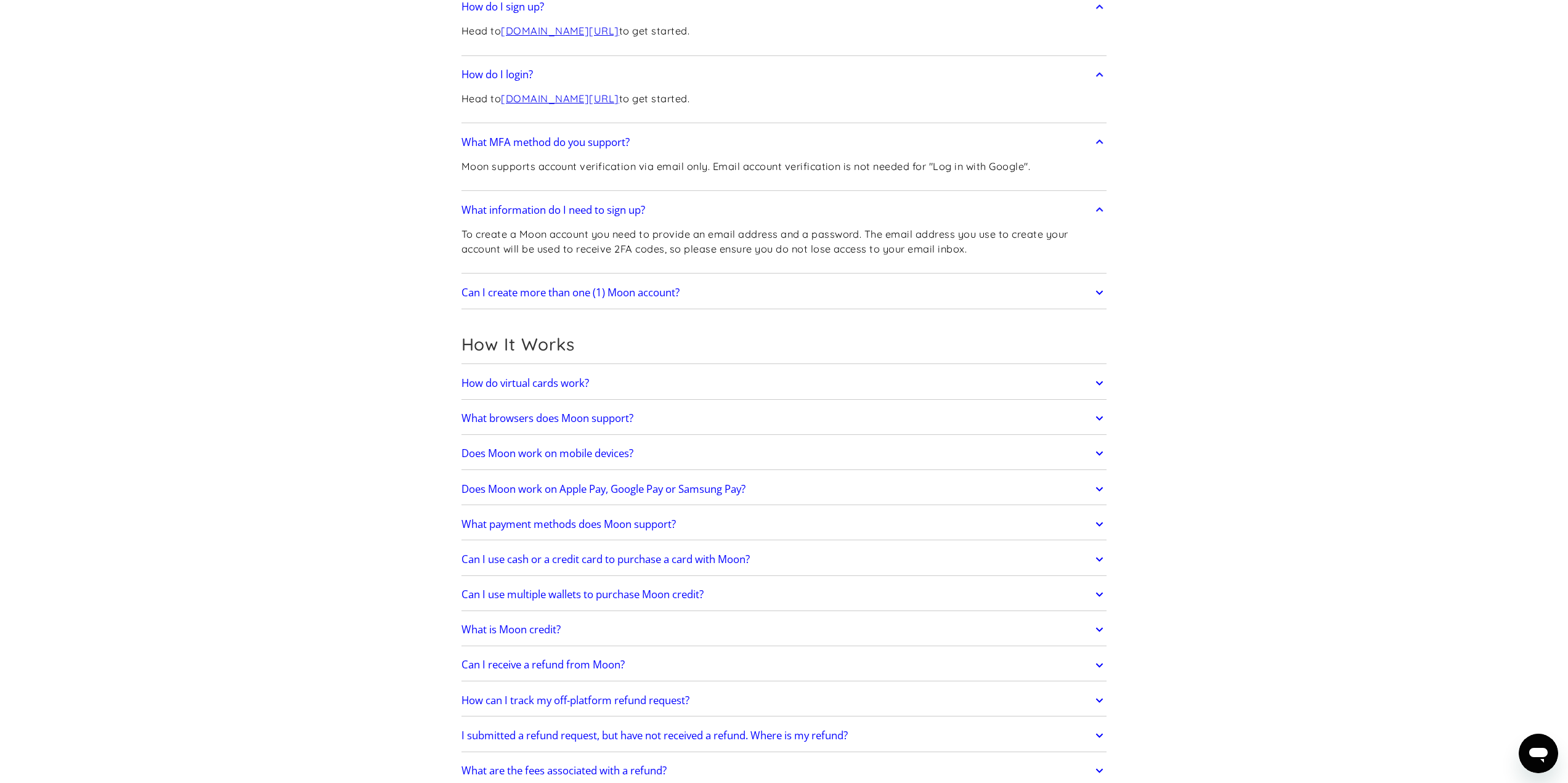
click at [966, 248] on p "To create a Moon account you need to provide an email address and a password. T…" at bounding box center [785, 242] width 646 height 30
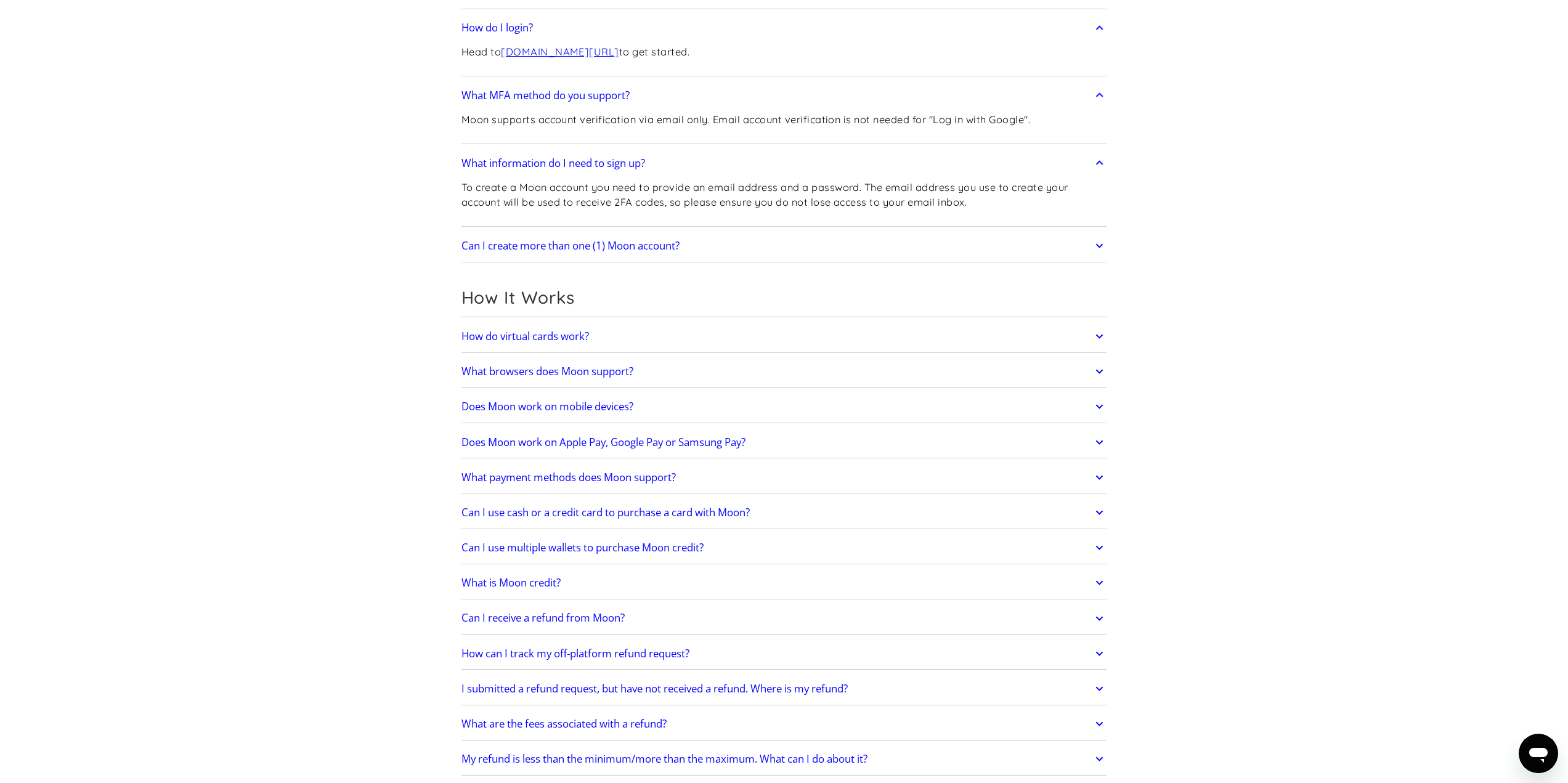
scroll to position [370, 0]
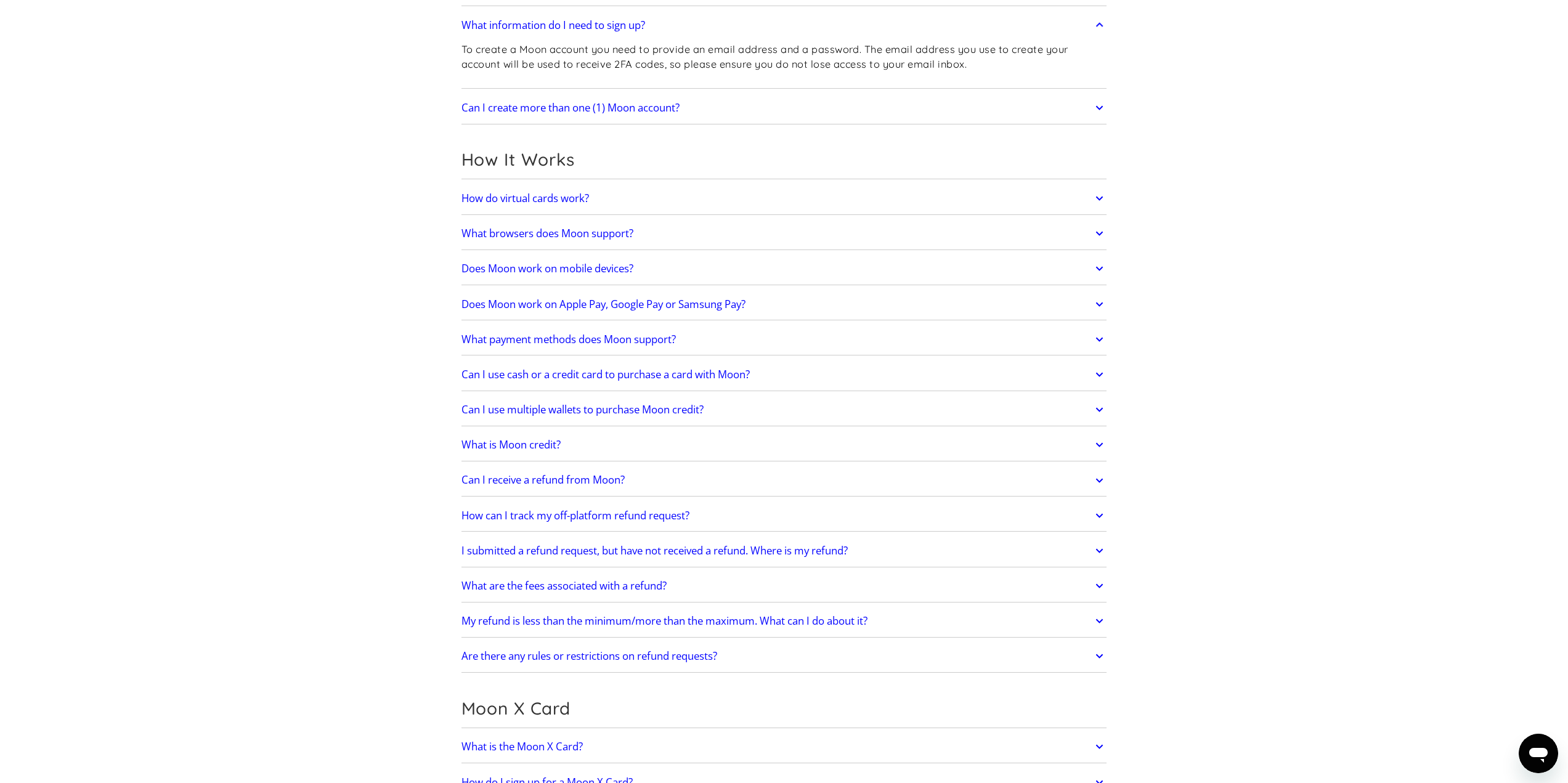
click at [583, 195] on h2 "How do virtual cards work?" at bounding box center [526, 198] width 128 height 12
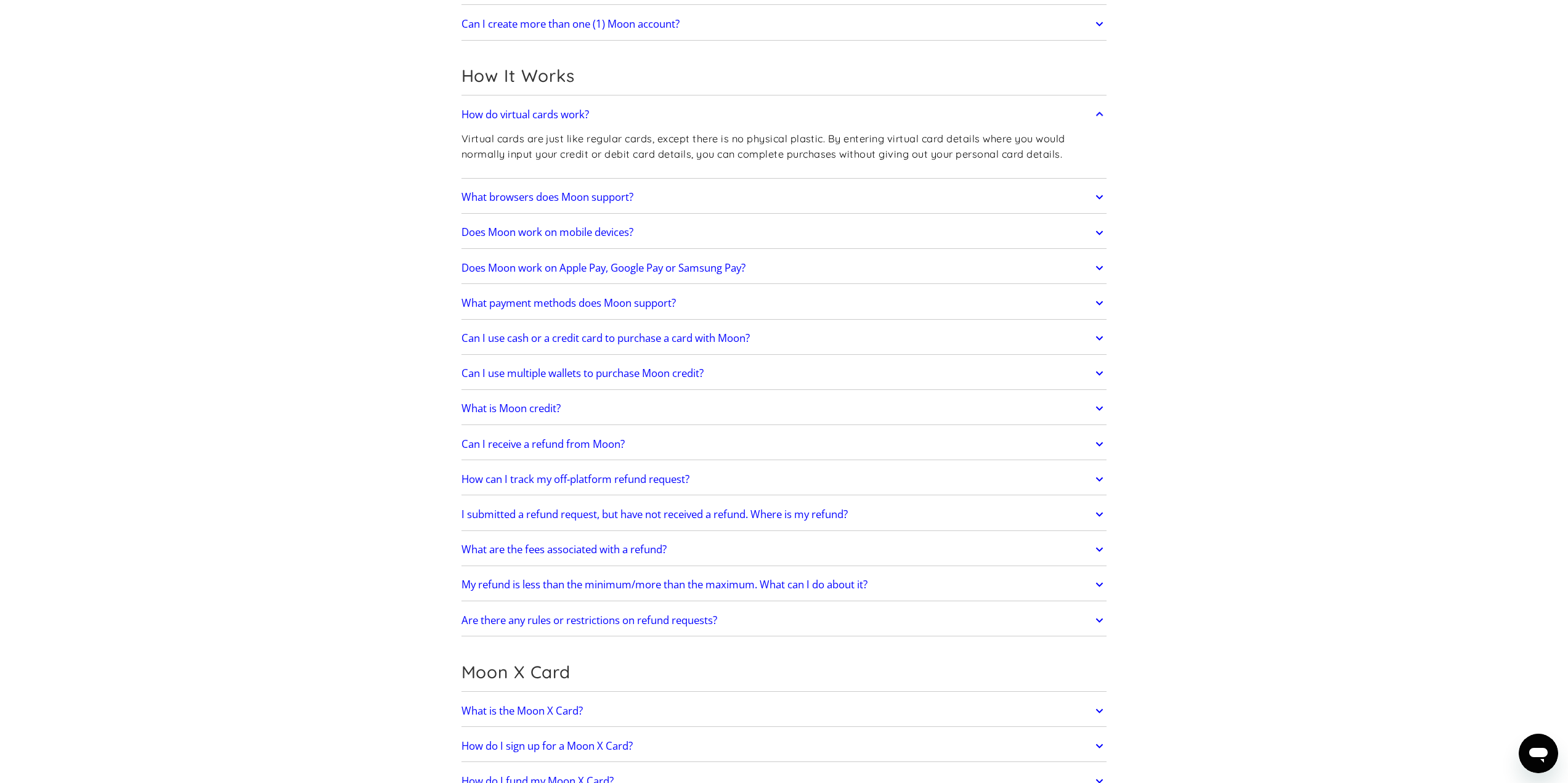
scroll to position [493, 0]
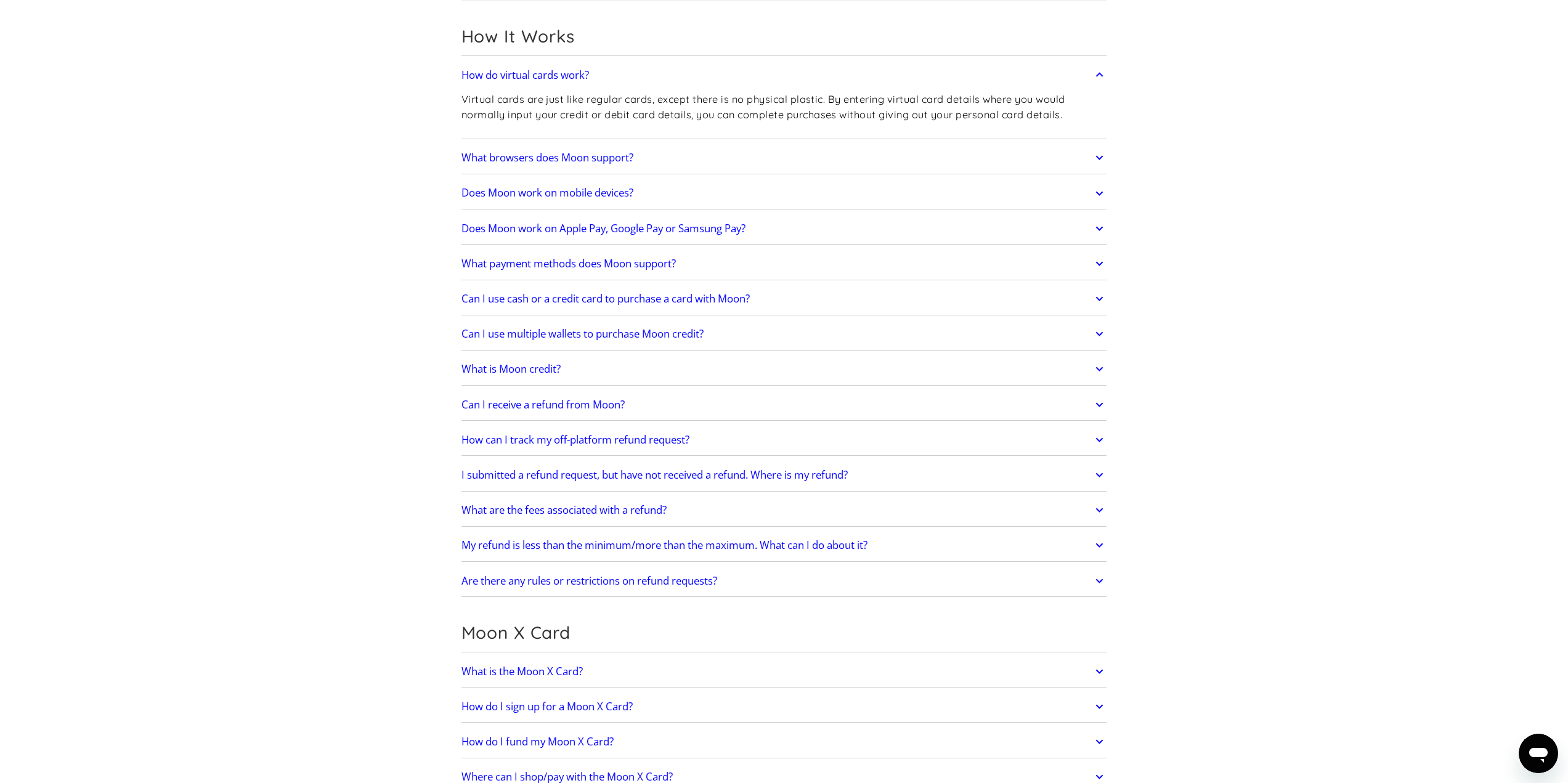
click at [612, 228] on h2 "Does Moon work on Apple Pay, Google Pay or Samsung Pay?" at bounding box center [604, 228] width 284 height 12
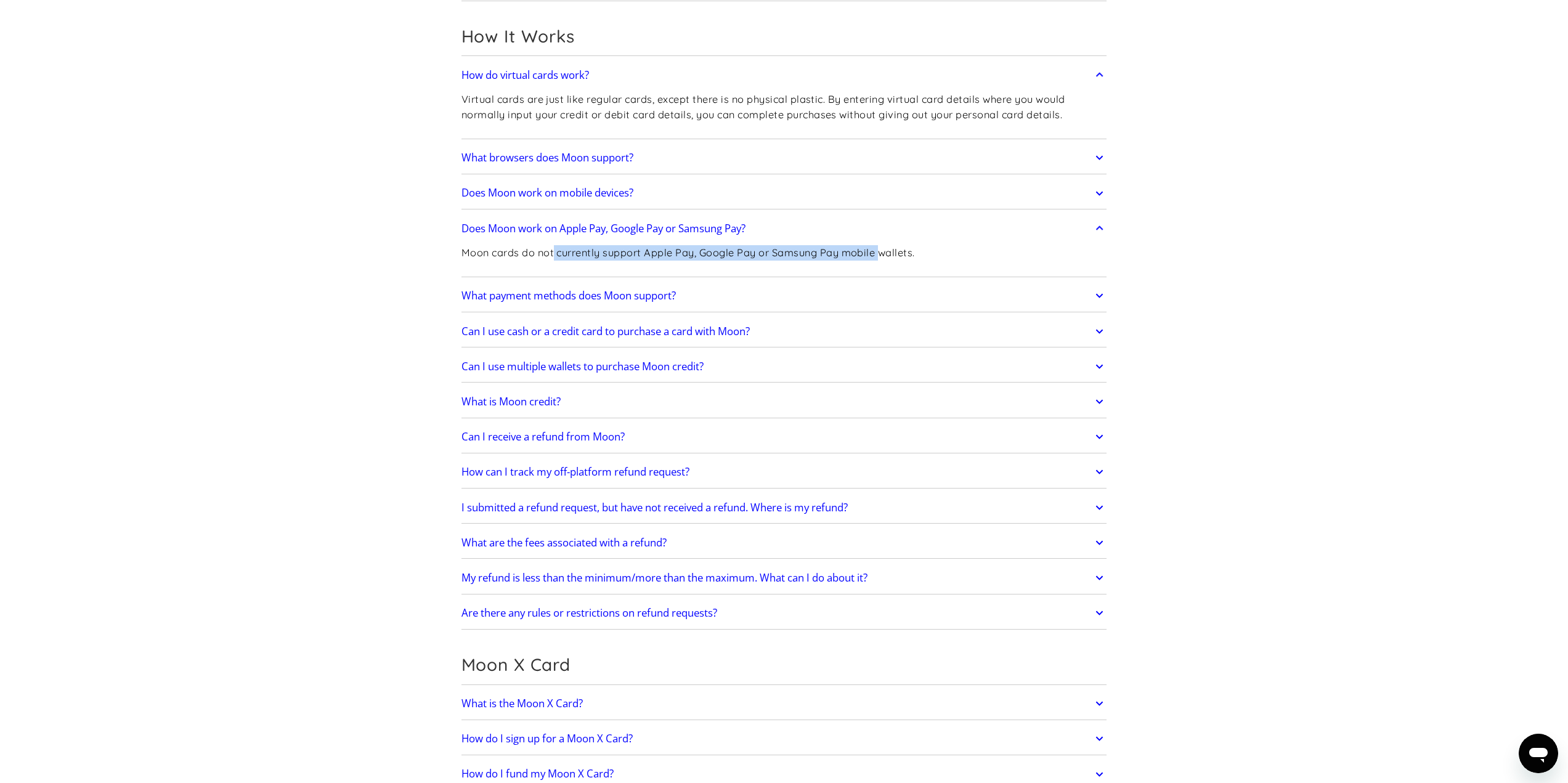
drag, startPoint x: 612, startPoint y: 251, endPoint x: 920, endPoint y: 245, distance: 308.1
click at [898, 246] on p "Moon cards do not currently support Apple Pay, Google Pay or Samsung Pay mobile…" at bounding box center [688, 252] width 454 height 15
click at [922, 245] on div "Moon cards do not currently support Apple Pay, Google Pay or Samsung Pay mobile…" at bounding box center [785, 258] width 646 height 33
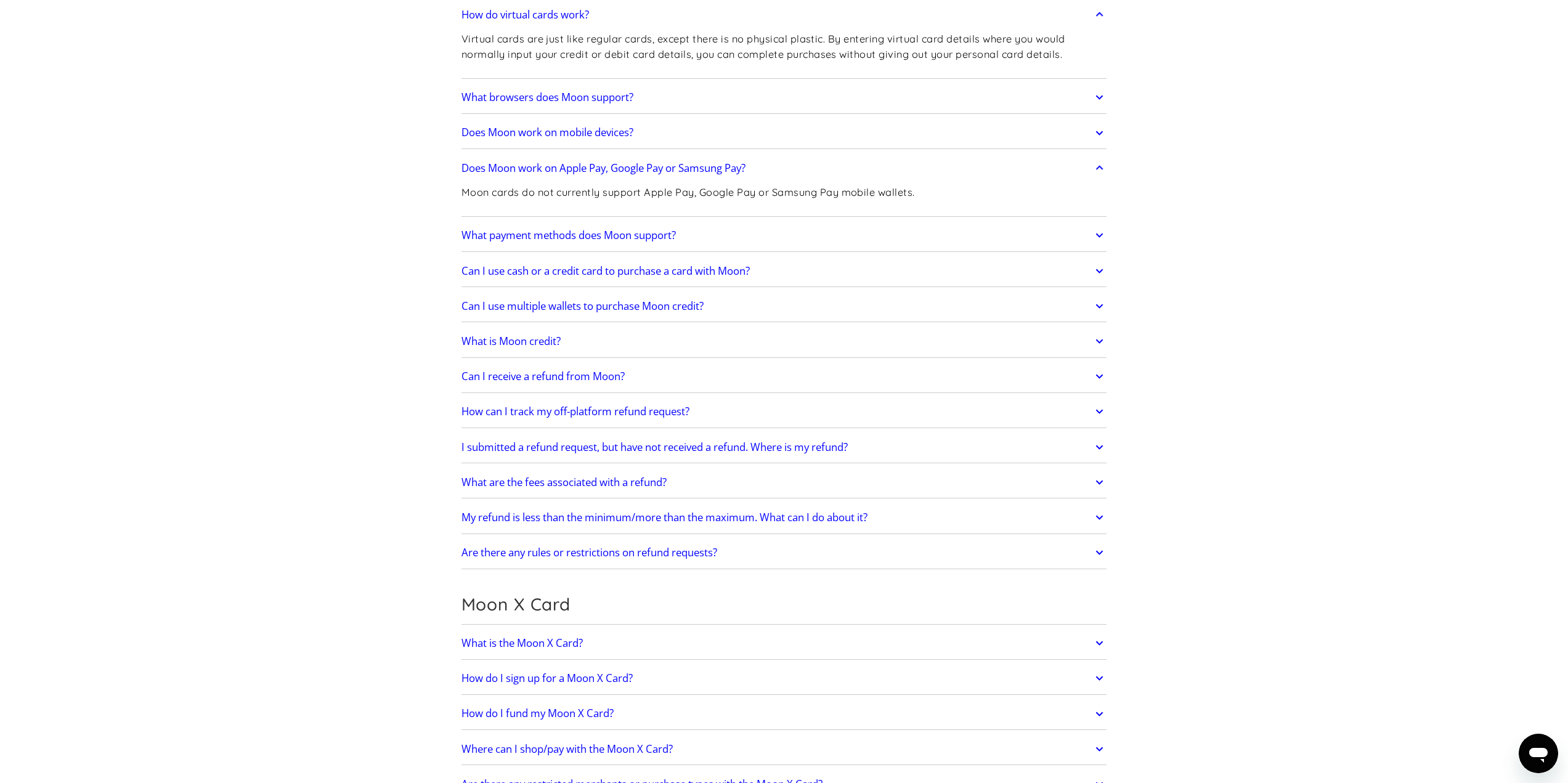
scroll to position [554, 0]
click at [687, 231] on link "What payment methods does Moon support?" at bounding box center [785, 234] width 646 height 26
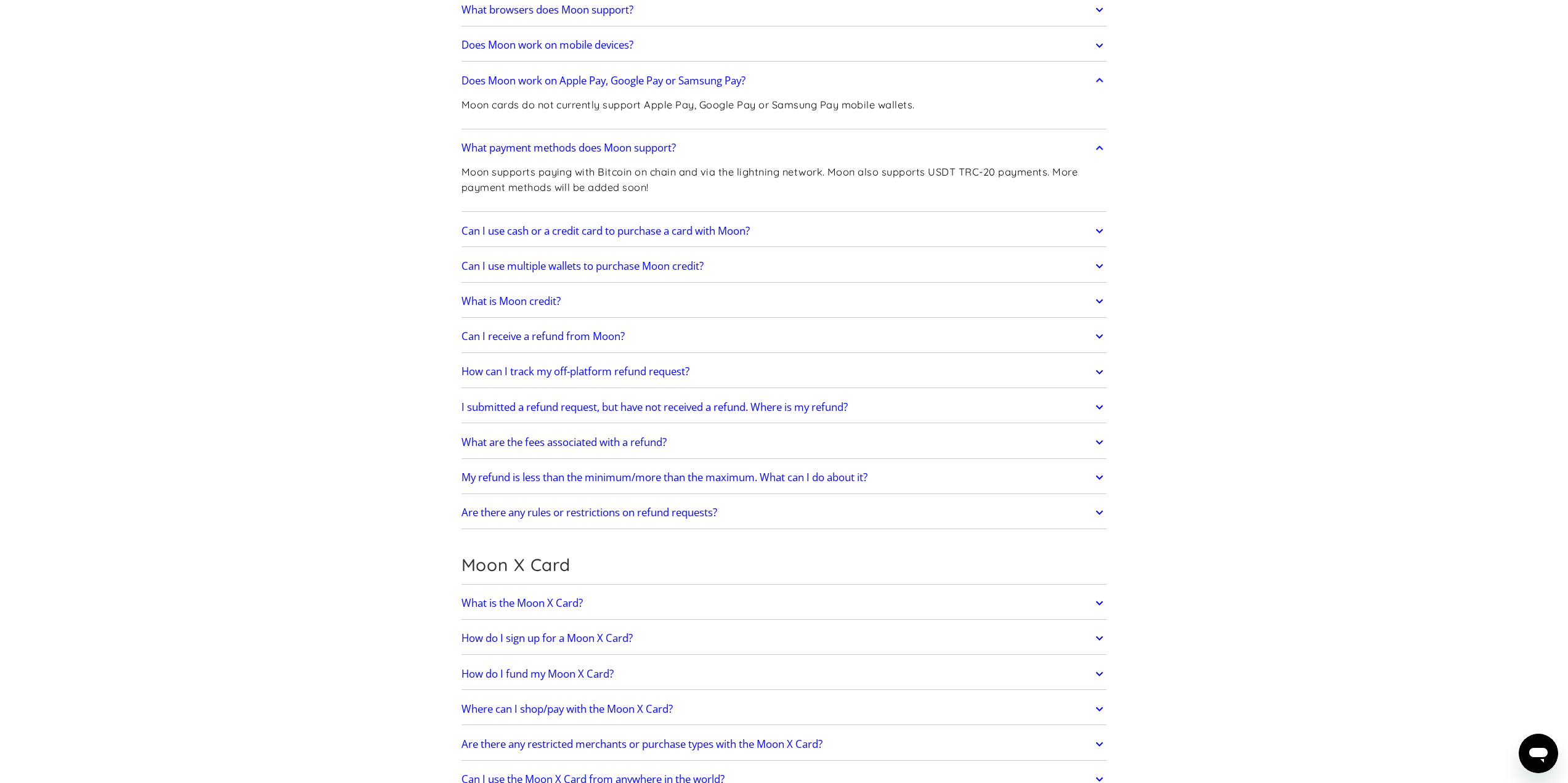
scroll to position [678, 0]
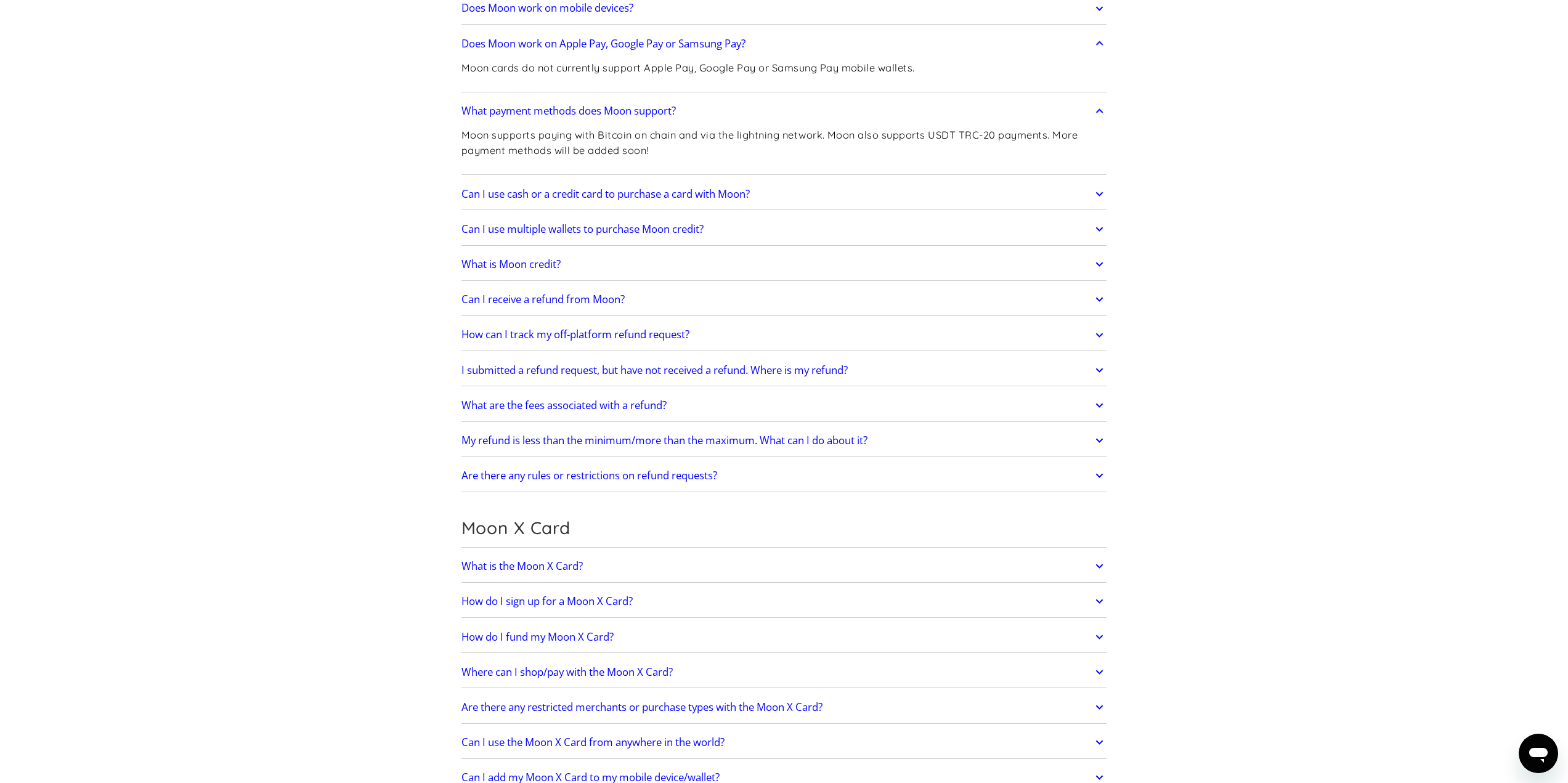
click at [668, 193] on h2 "Can I use cash or a credit card to purchase a card with Moon?" at bounding box center [606, 194] width 289 height 12
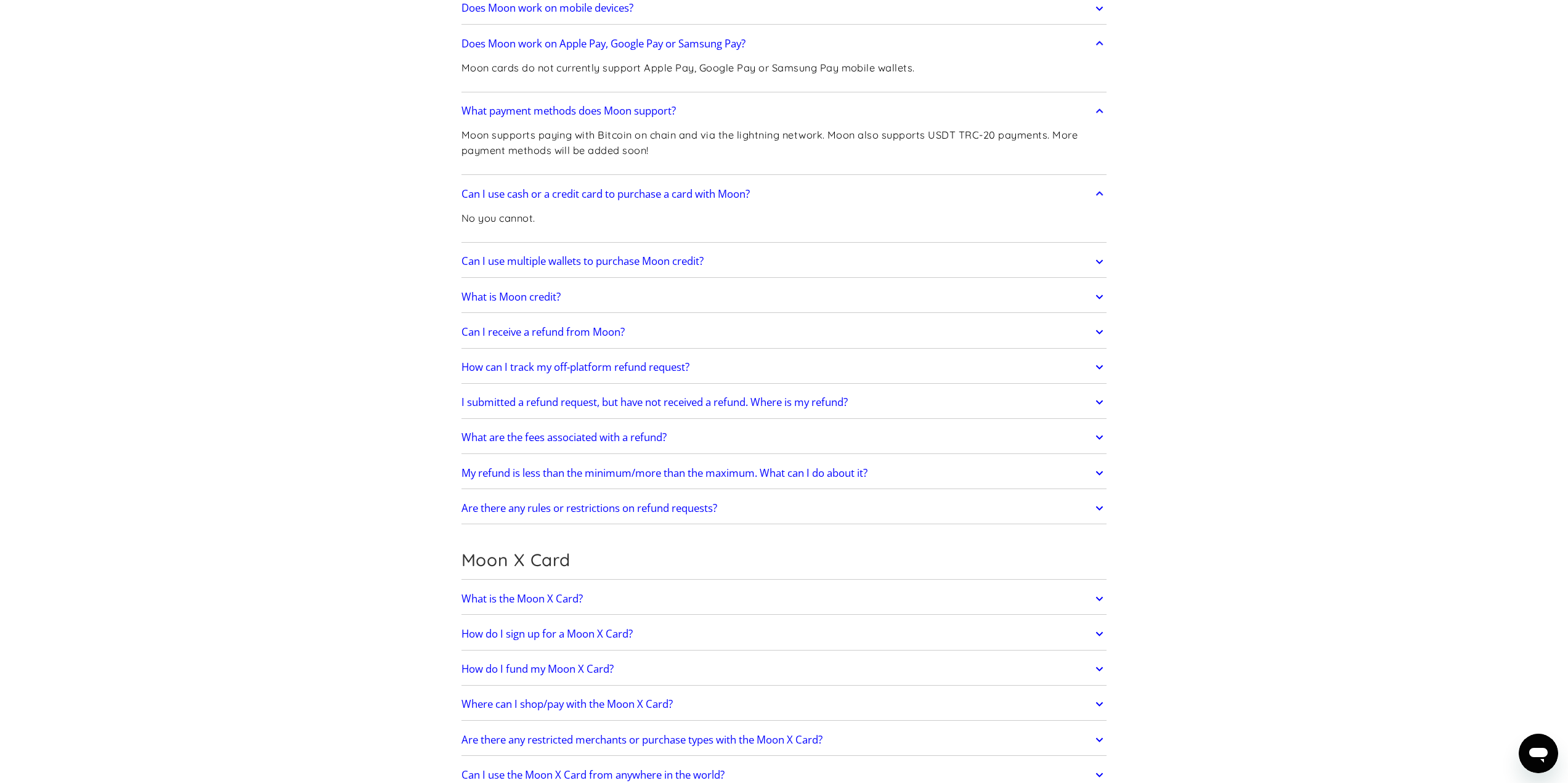
click at [593, 254] on link "Can I use multiple wallets to purchase Moon credit?" at bounding box center [785, 262] width 646 height 26
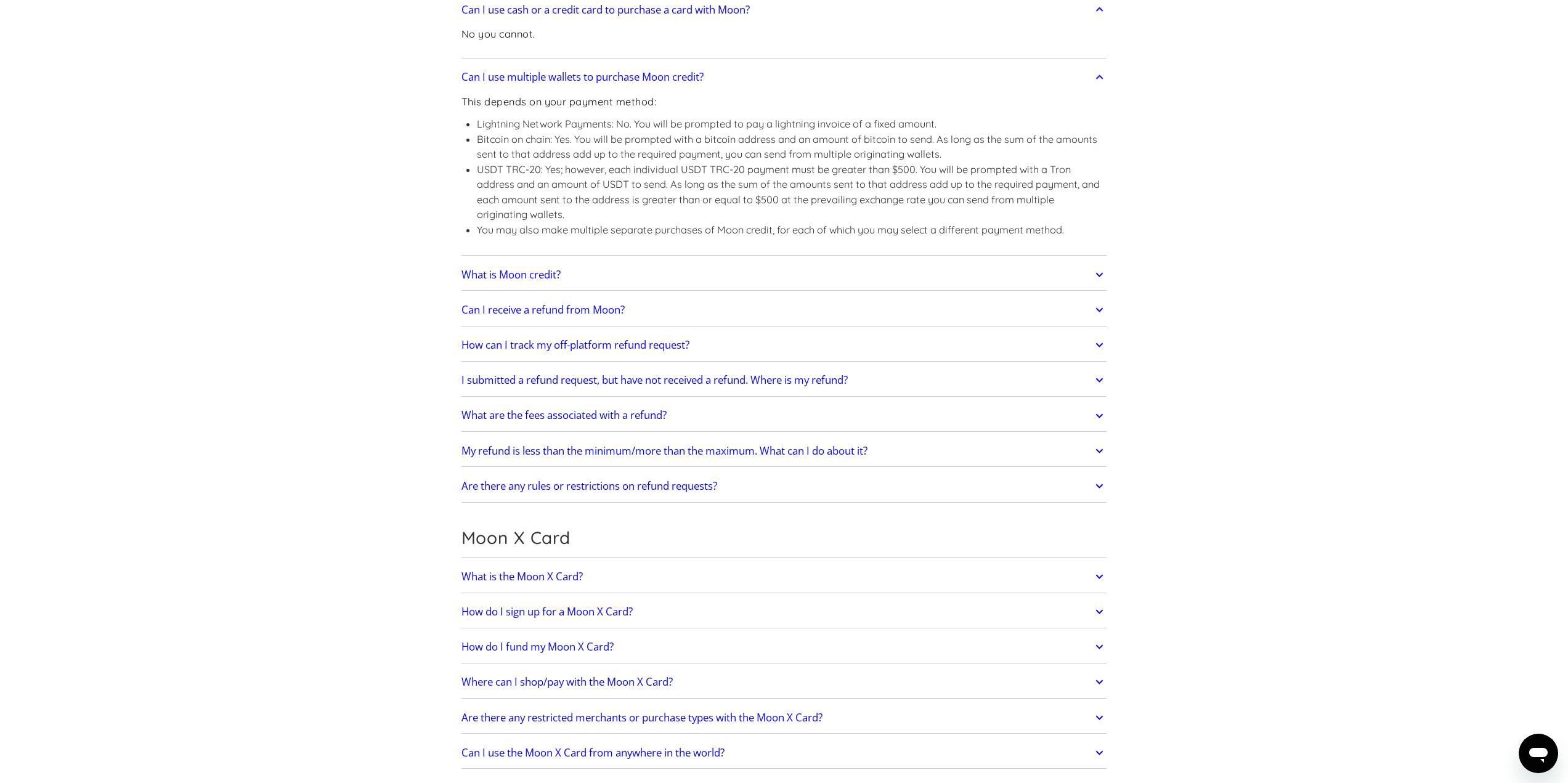
scroll to position [863, 0]
drag, startPoint x: 656, startPoint y: 120, endPoint x: 844, endPoint y: 136, distance: 188.7
click at [821, 134] on ul "Lightning Network Payments: No. You will be prompted to pay a lightning invoice…" at bounding box center [785, 176] width 646 height 121
click at [844, 136] on li "Bitcoin on chain: Yes. You will be prompted with a bitcoin address and an amoun…" at bounding box center [792, 147] width 630 height 30
drag, startPoint x: 766, startPoint y: 113, endPoint x: 906, endPoint y: 123, distance: 140.4
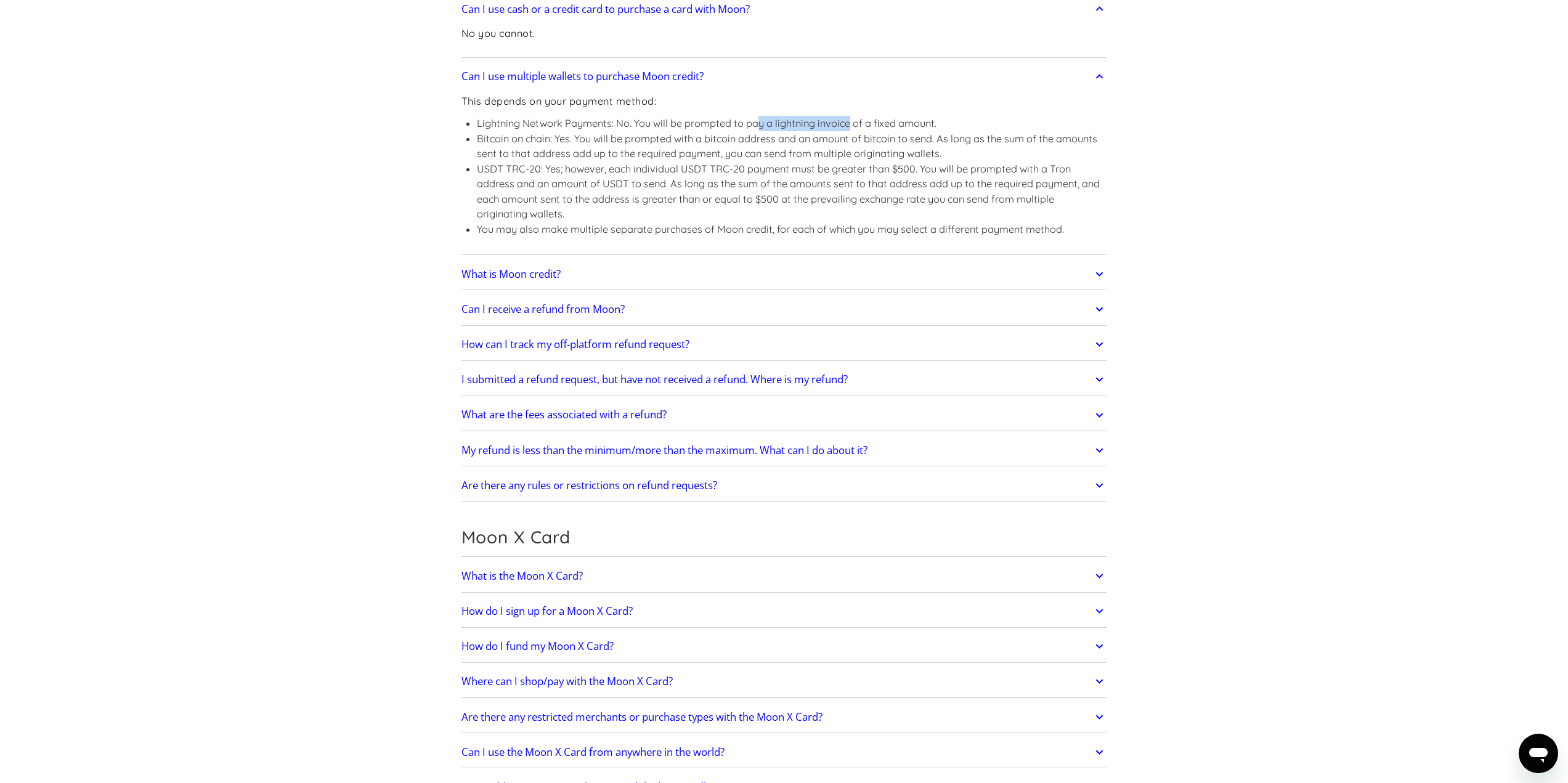
click at [873, 121] on div "This depends on your payment method: Lightning Network Payments: No. You will b…" at bounding box center [785, 171] width 646 height 162
click at [919, 123] on li "Lightning Network Payments: No. You will be prompted to pay a lightning invoice…" at bounding box center [792, 123] width 630 height 15
drag, startPoint x: 816, startPoint y: 121, endPoint x: 942, endPoint y: 126, distance: 126.1
click at [904, 126] on li "Lightning Network Payments: No. You will be prompted to pay a lightning invoice…" at bounding box center [792, 123] width 630 height 15
click at [943, 126] on li "Lightning Network Payments: No. You will be prompted to pay a lightning invoice…" at bounding box center [792, 123] width 630 height 15
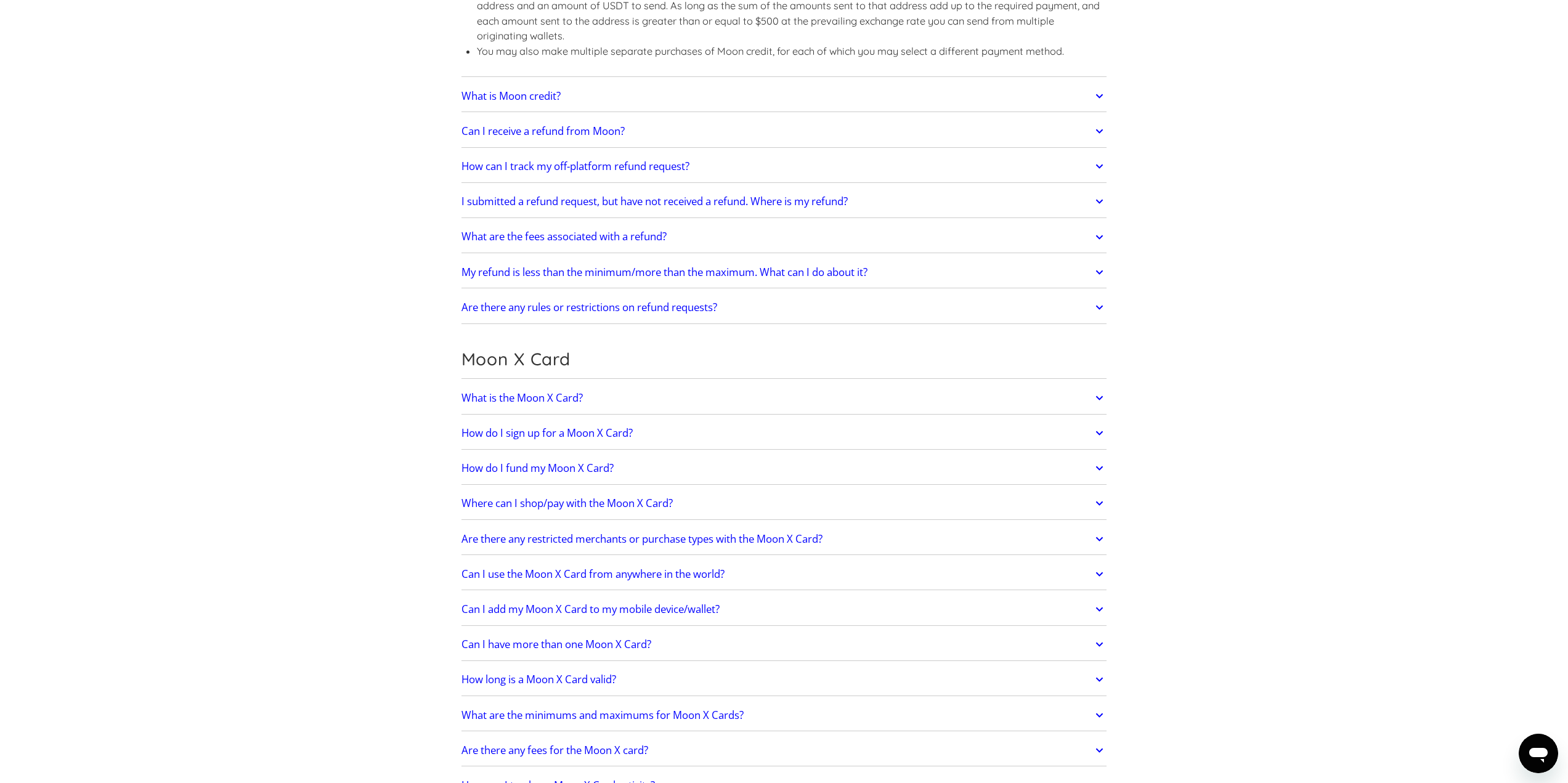
scroll to position [1047, 0]
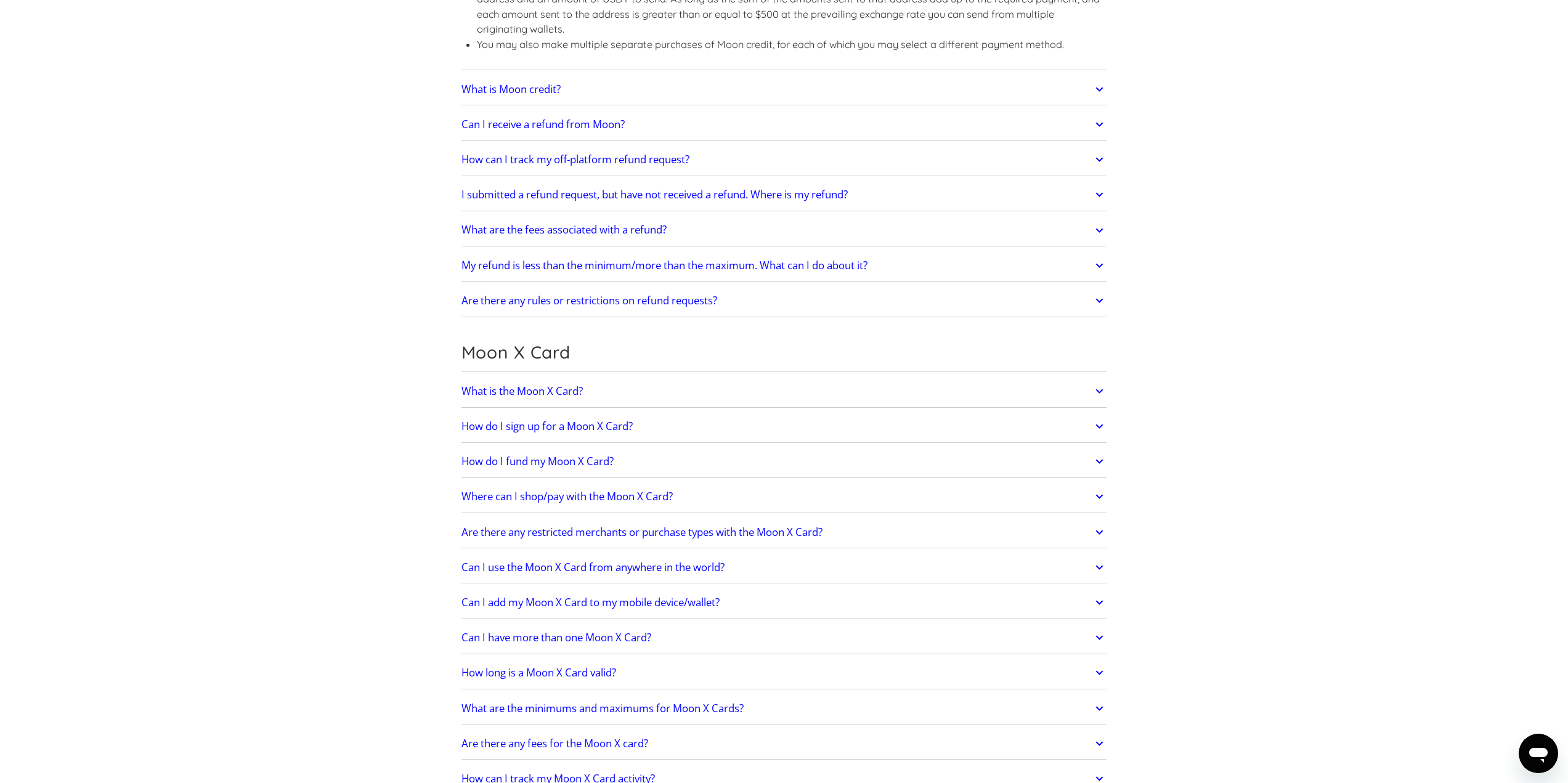
click at [671, 123] on link "Can I receive a refund from Moon?" at bounding box center [785, 124] width 646 height 26
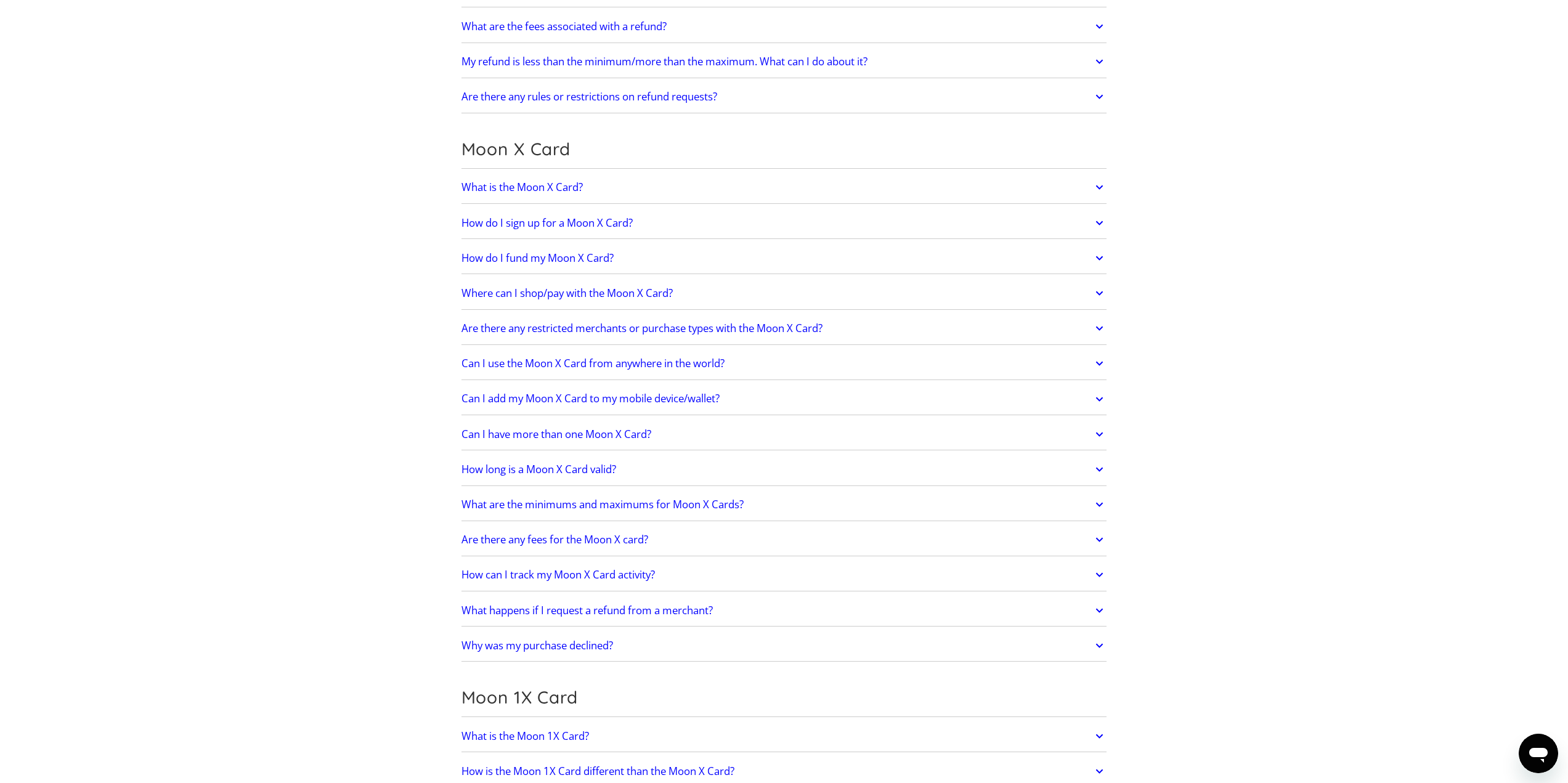
scroll to position [1417, 0]
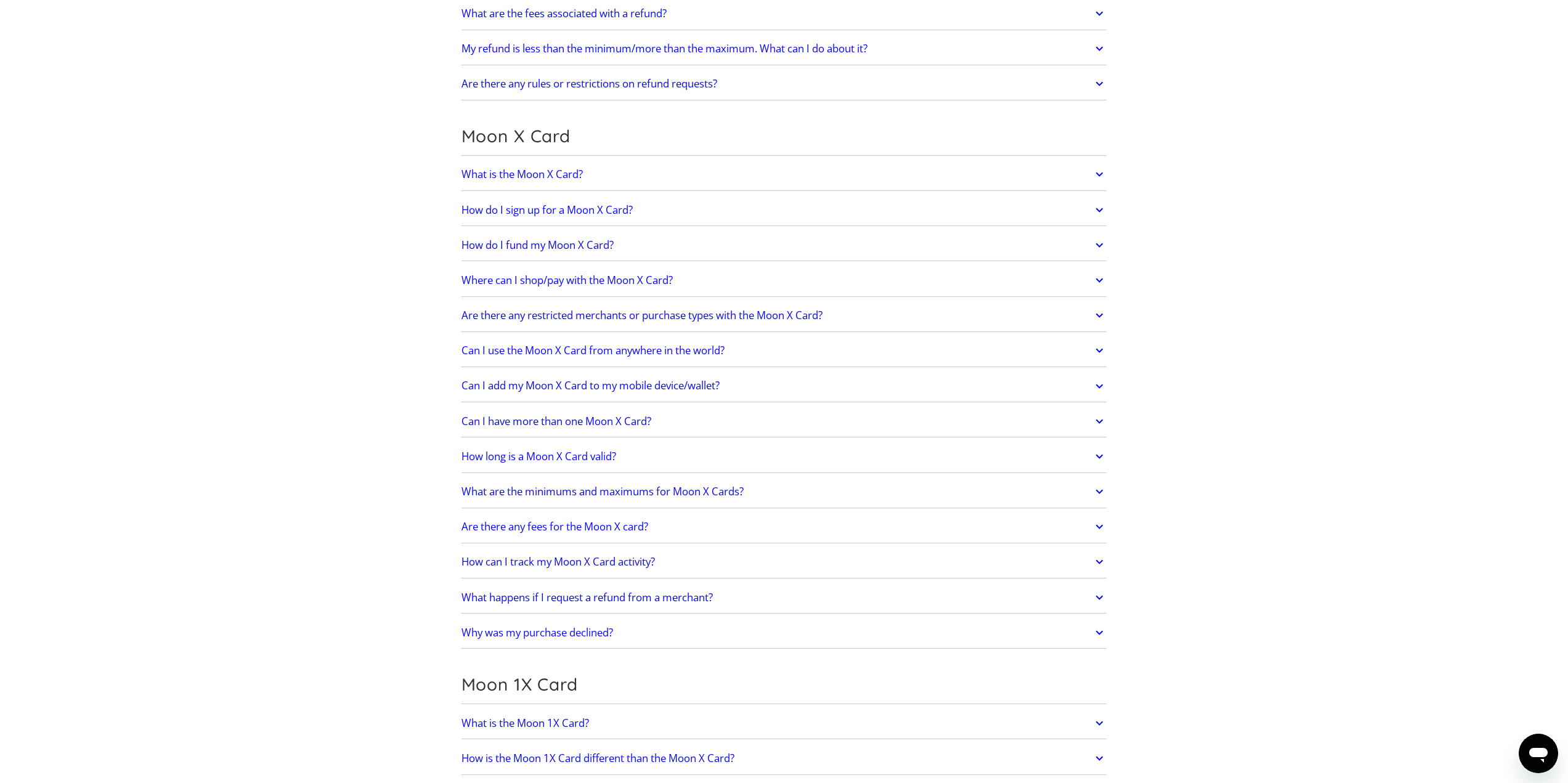
click at [643, 179] on link "What is the Moon X Card?" at bounding box center [785, 174] width 646 height 26
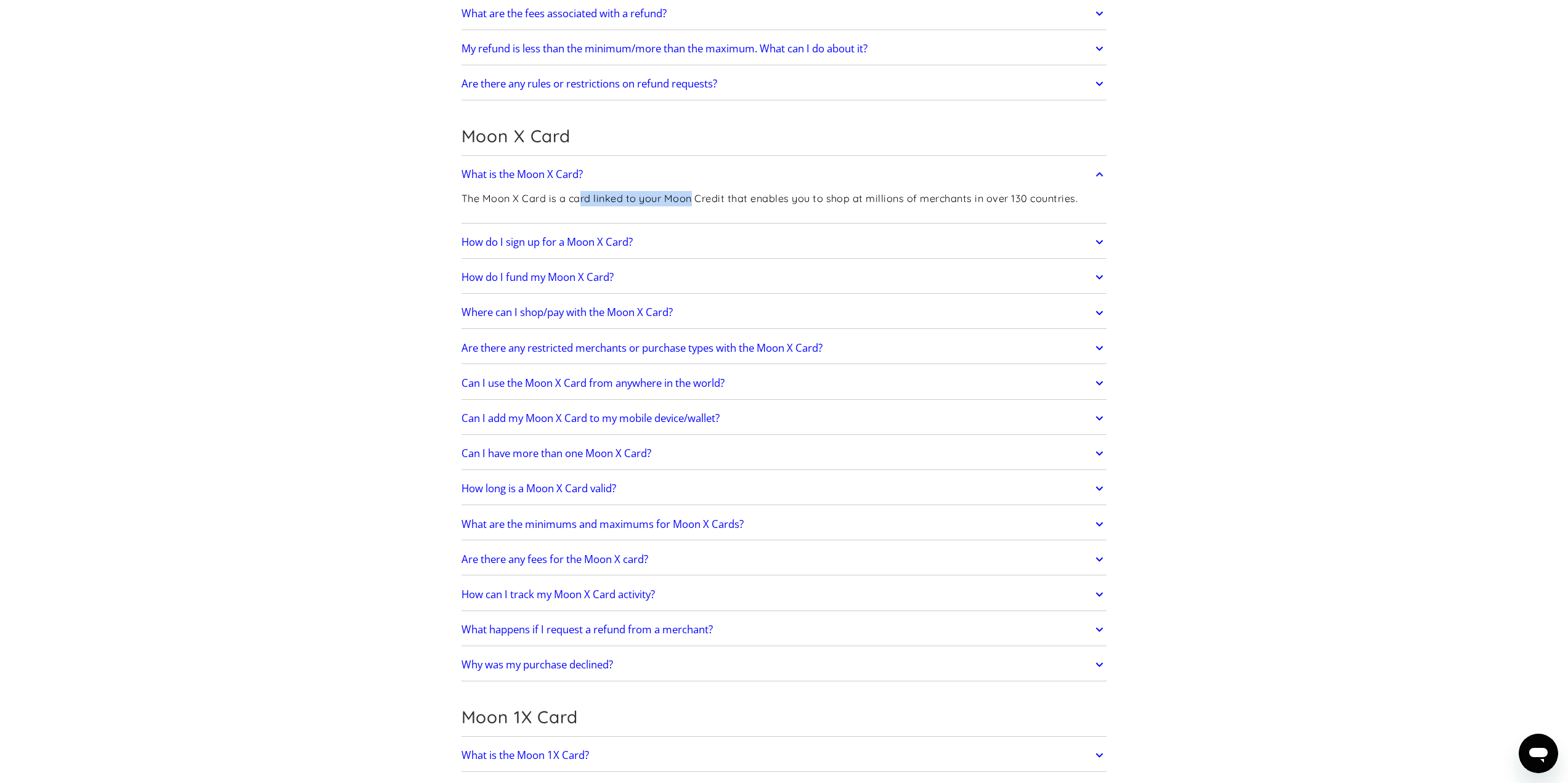
drag, startPoint x: 590, startPoint y: 207, endPoint x: 719, endPoint y: 207, distance: 129.0
click at [695, 207] on div "The Moon X Card is a card linked to your Moon Credit that enables you to shop a…" at bounding box center [770, 203] width 617 height 33
drag, startPoint x: 773, startPoint y: 196, endPoint x: 865, endPoint y: 194, distance: 92.0
click at [836, 194] on p "The Moon X Card is a card linked to your Moon Credit that enables you to shop a…" at bounding box center [770, 199] width 617 height 15
click at [900, 195] on p "The Moon X Card is a card linked to your Moon Credit that enables you to shop a…" at bounding box center [770, 199] width 617 height 15
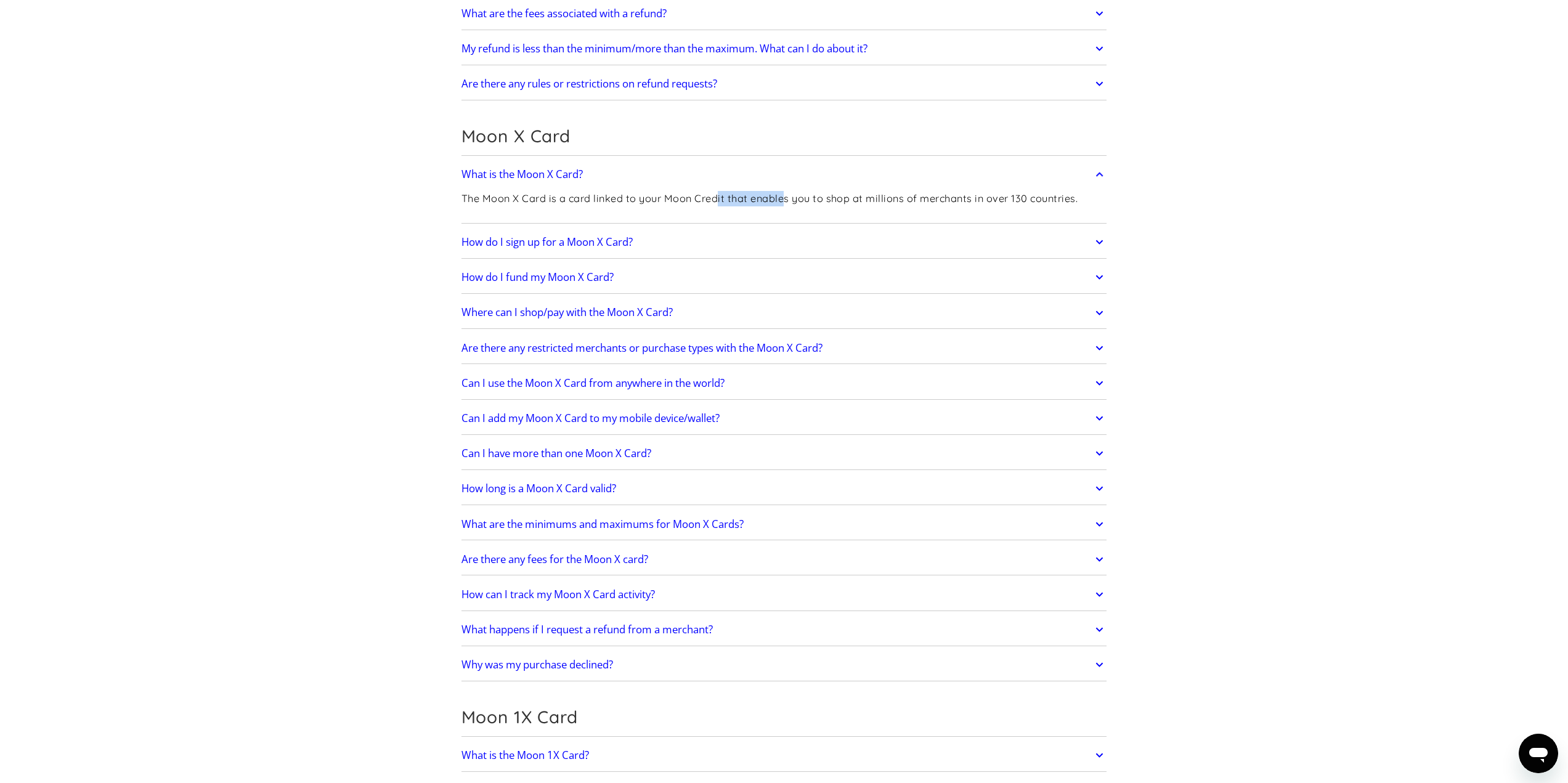
drag, startPoint x: 719, startPoint y: 190, endPoint x: 802, endPoint y: 191, distance: 83.0
click at [794, 191] on div "The Moon X Card is a card linked to your Moon Credit that enables you to shop a…" at bounding box center [770, 203] width 617 height 33
drag, startPoint x: 836, startPoint y: 191, endPoint x: 923, endPoint y: 189, distance: 87.0
click at [920, 189] on div "The Moon X Card is a card linked to your Moon Credit that enables you to shop a…" at bounding box center [770, 203] width 617 height 33
drag, startPoint x: 986, startPoint y: 187, endPoint x: 1051, endPoint y: 187, distance: 65.0
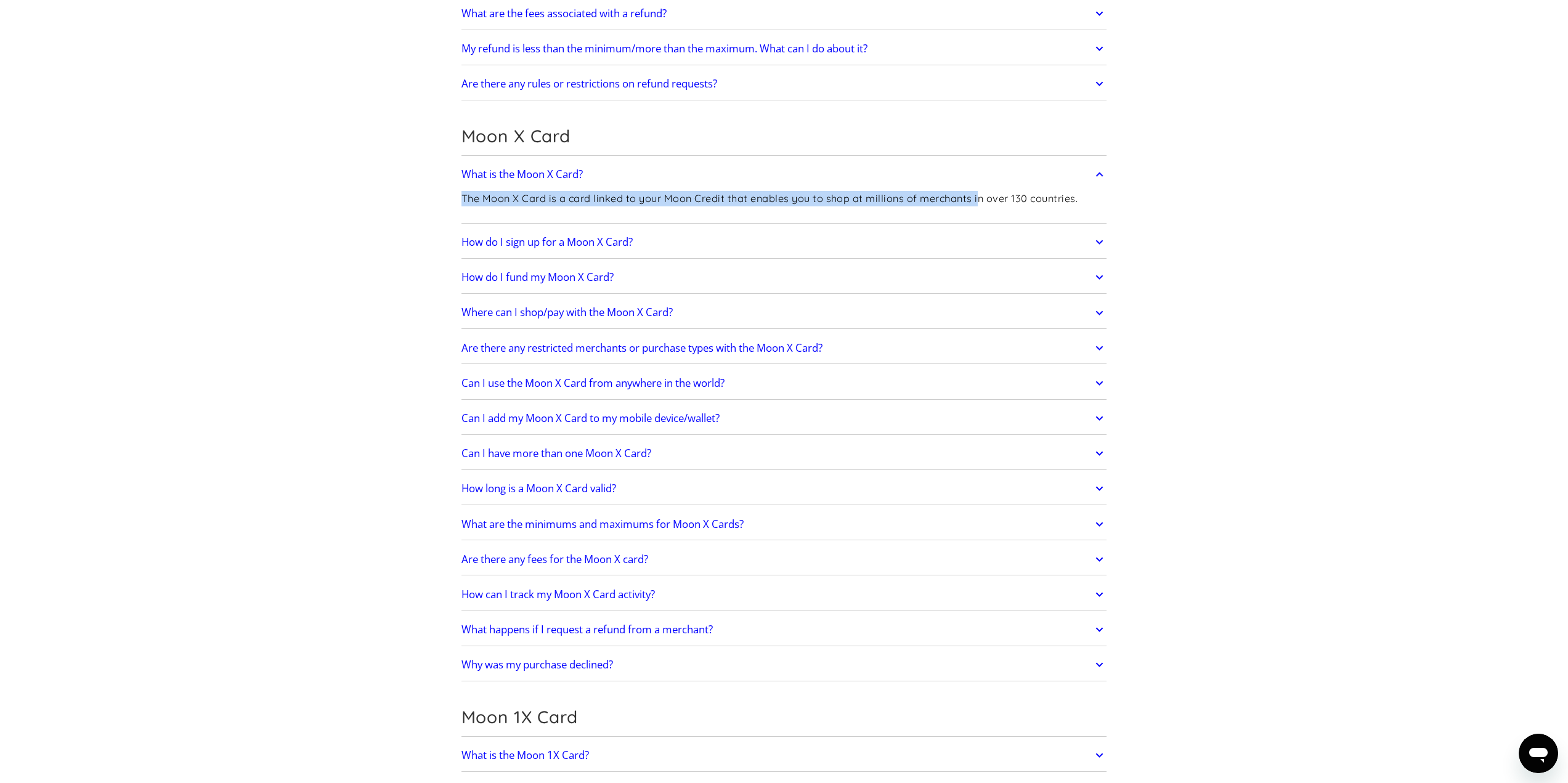
click at [1046, 187] on div "What is the Moon X Card? The Moon X Card is a card linked to your Moon Credit t…" at bounding box center [785, 191] width 646 height 65
click at [1053, 187] on div "The Moon X Card is a card linked to your Moon Credit that enables you to shop a…" at bounding box center [770, 203] width 617 height 33
drag, startPoint x: 915, startPoint y: 194, endPoint x: 1123, endPoint y: 204, distance: 208.2
click at [1097, 204] on div "The Moon X Card is a card linked to your Moon Credit that enables you to shop a…" at bounding box center [785, 203] width 646 height 33
click at [1139, 202] on section "Frequently Asked Questions Get Started How do I sign up? Head to paywithmoon.co…" at bounding box center [784, 435] width 1568 height 3605
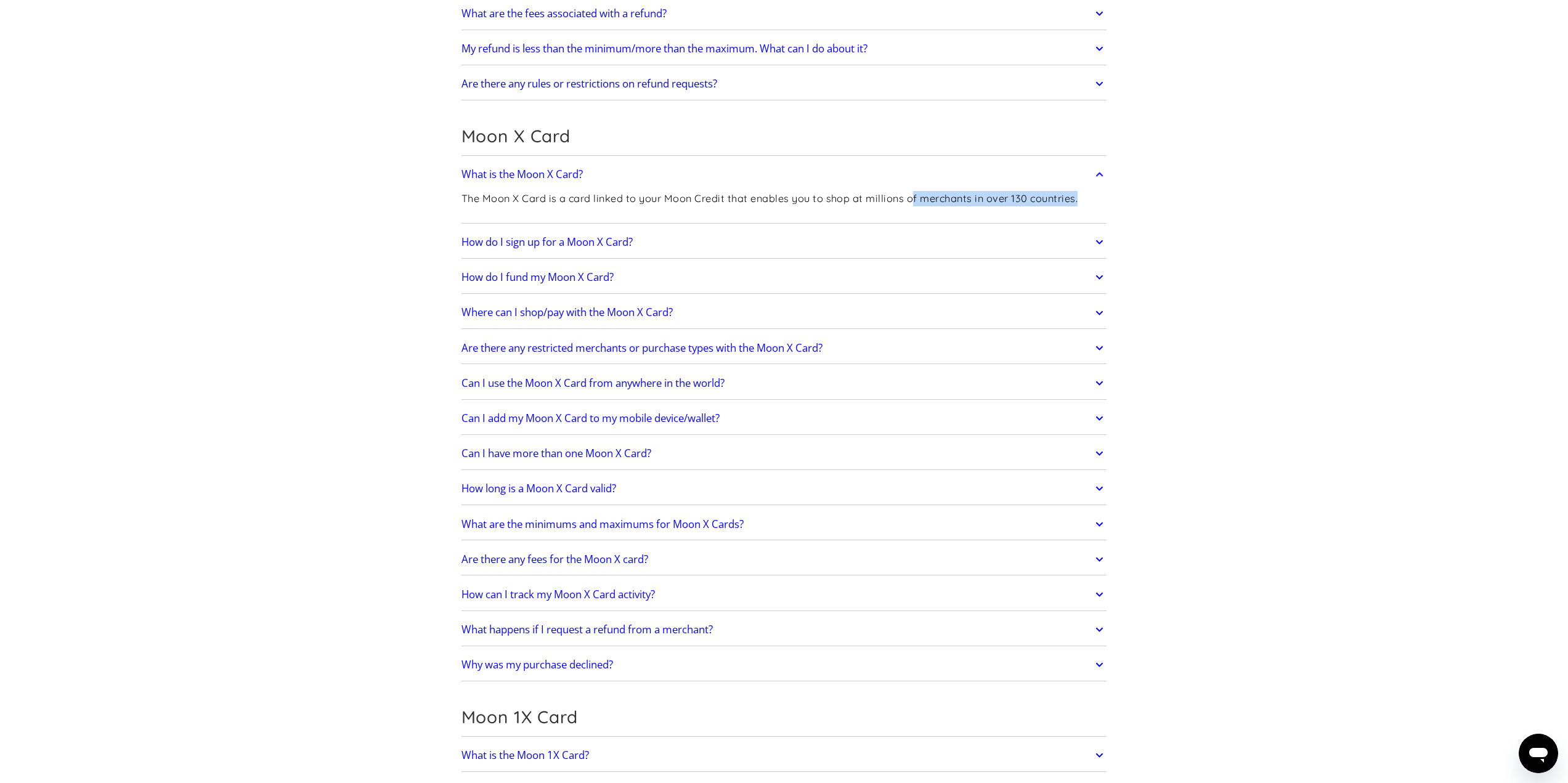
click at [1032, 201] on p "The Moon X Card is a card linked to your Moon Credit that enables you to shop a…" at bounding box center [770, 199] width 617 height 15
click at [619, 254] on link "How do I sign up for a Moon X Card?" at bounding box center [785, 242] width 646 height 26
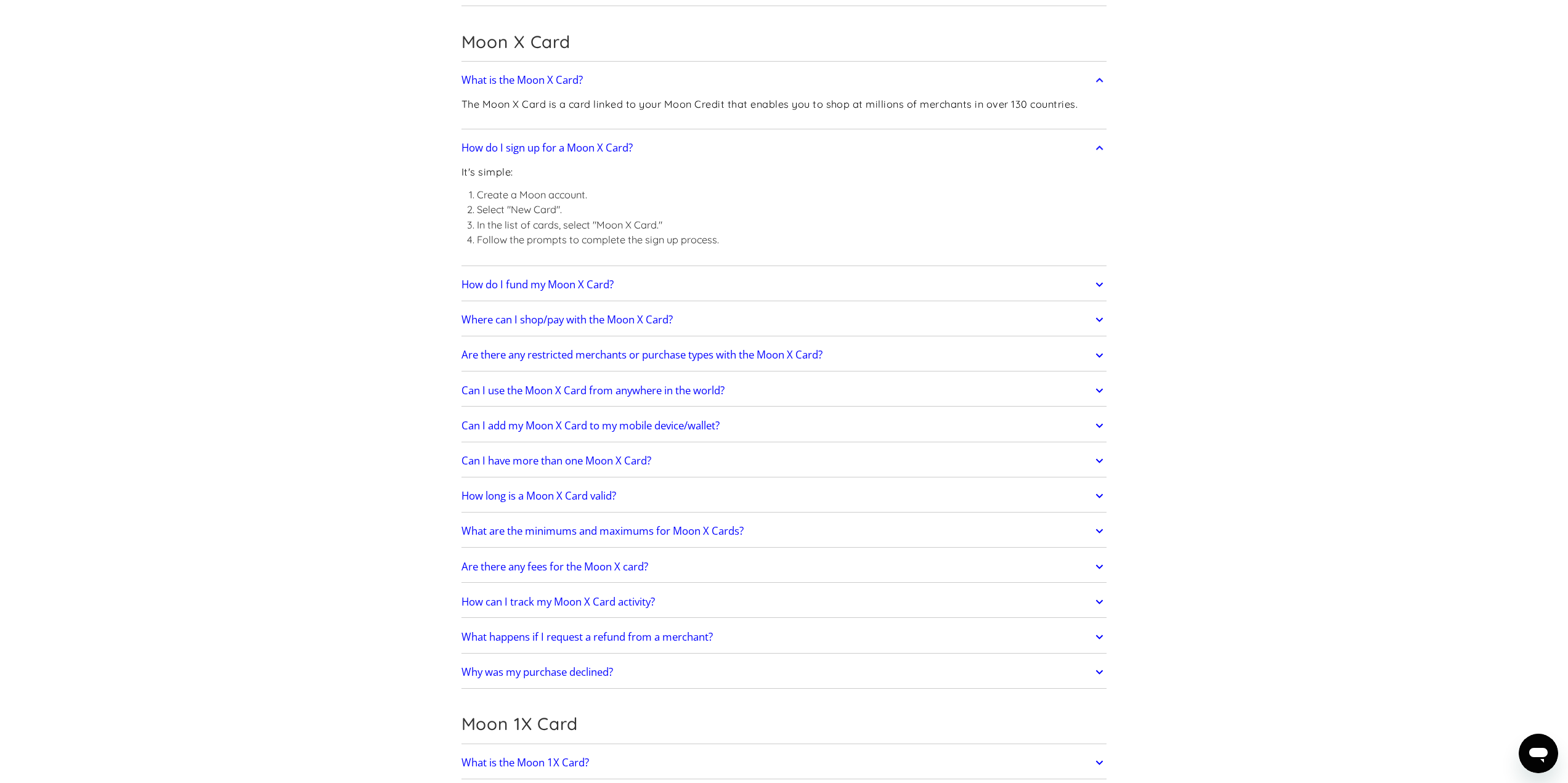
scroll to position [1540, 0]
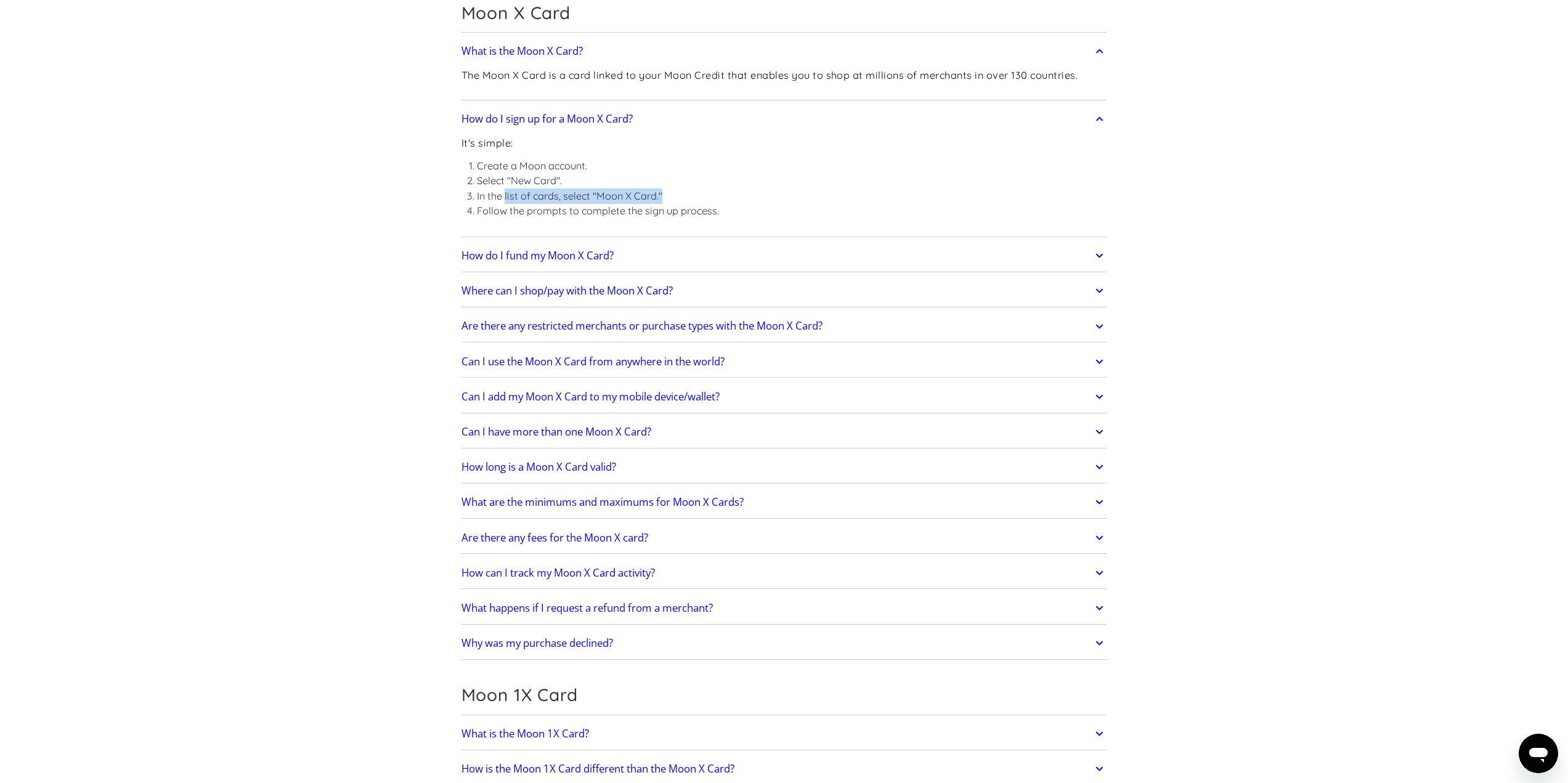
drag, startPoint x: 530, startPoint y: 199, endPoint x: 743, endPoint y: 195, distance: 213.0
click at [742, 195] on div "It's simple: Create a Moon account. Select "New Card". In the list of cards, se…" at bounding box center [785, 182] width 646 height 101
click at [743, 195] on div "It's simple: Create a Moon account. Select "New Card". In the list of cards, se…" at bounding box center [785, 182] width 646 height 101
drag, startPoint x: 518, startPoint y: 205, endPoint x: 748, endPoint y: 211, distance: 230.1
click at [744, 211] on div "It's simple: Create a Moon account. Select "New Card". In the list of cards, se…" at bounding box center [785, 182] width 646 height 101
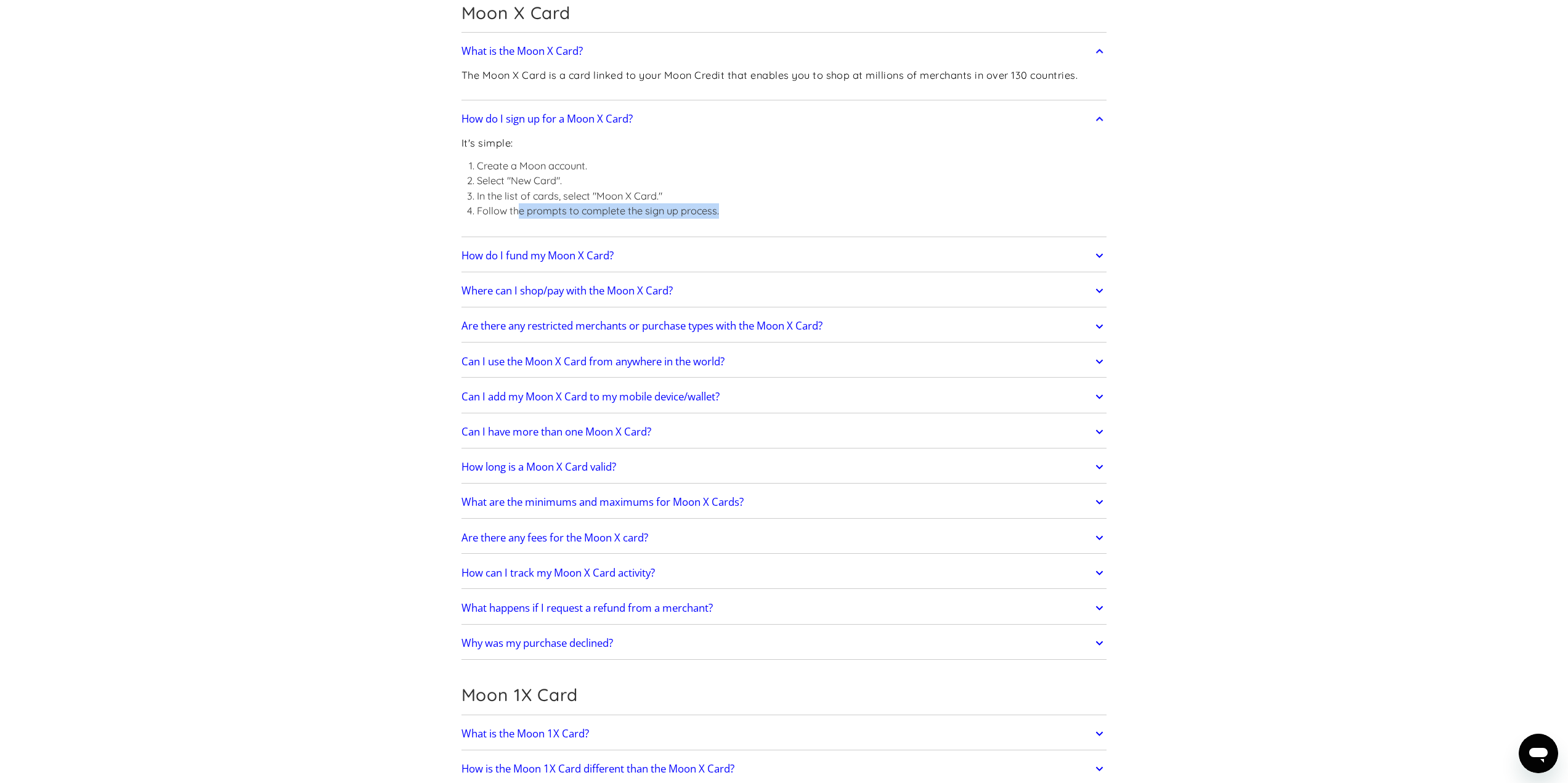
click at [782, 214] on div "It's simple: Create a Moon account. Select "New Card". In the list of cards, se…" at bounding box center [785, 182] width 646 height 101
click at [628, 466] on link "How long is a Moon X Card valid?" at bounding box center [785, 466] width 646 height 26
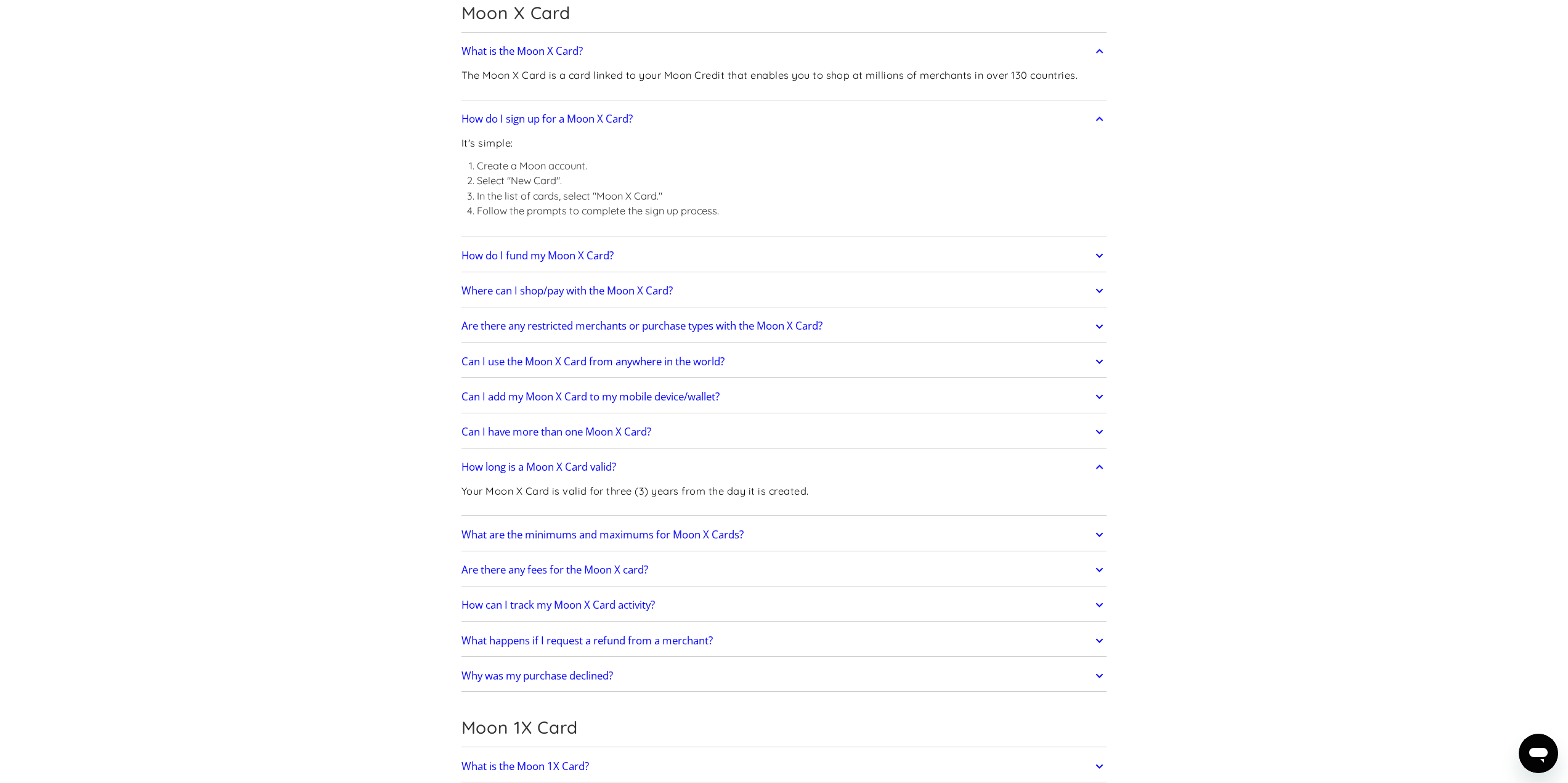
click at [795, 394] on link "Can I add my Moon X Card to my mobile device/wallet?" at bounding box center [785, 396] width 646 height 26
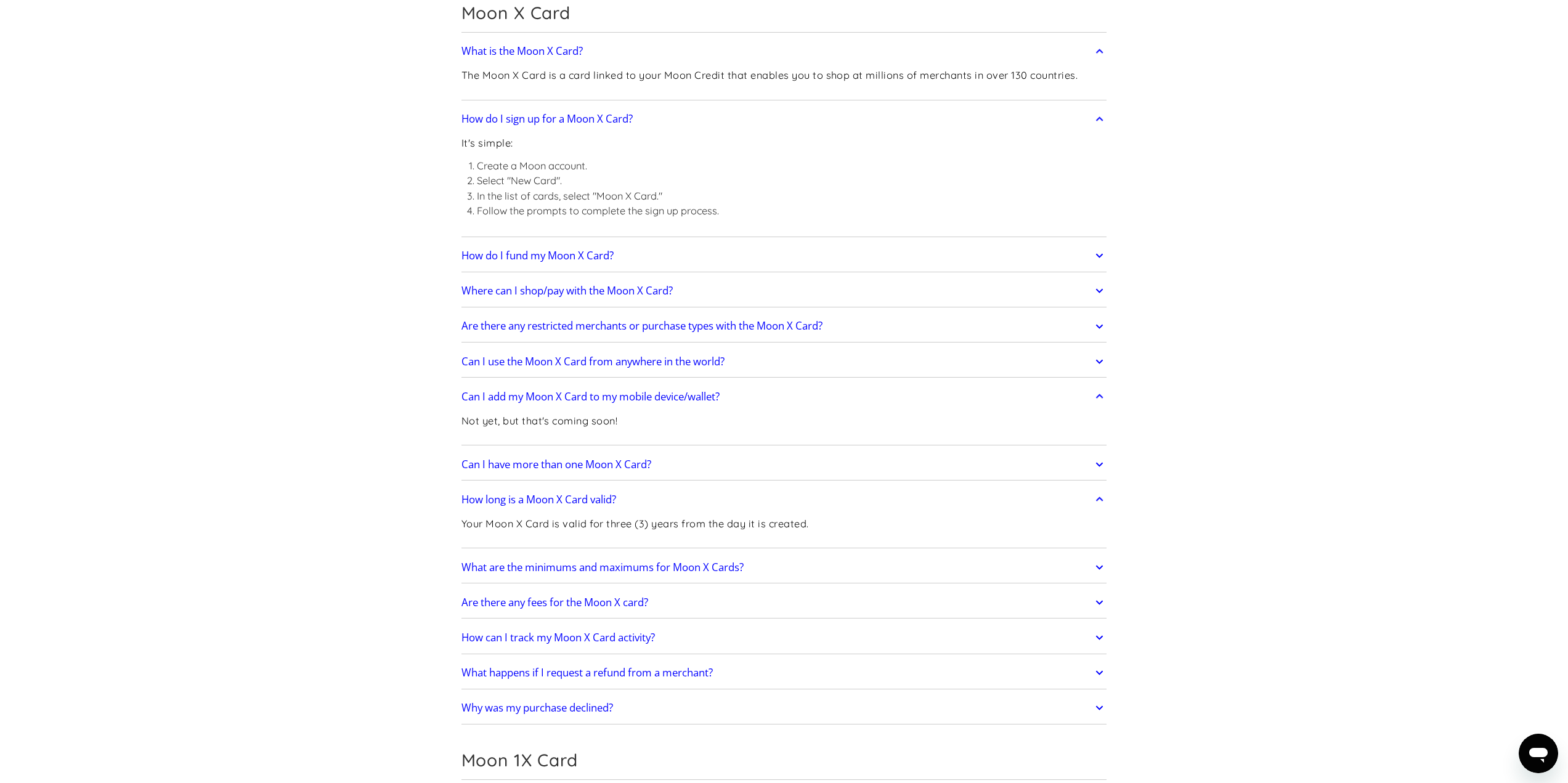
click at [820, 347] on div "Can I use the Moon X Card from anywhere in the world? Moon X Cards can be used …" at bounding box center [785, 361] width 646 height 32
click at [794, 363] on link "Can I use the Moon X Card from anywhere in the world?" at bounding box center [785, 361] width 646 height 26
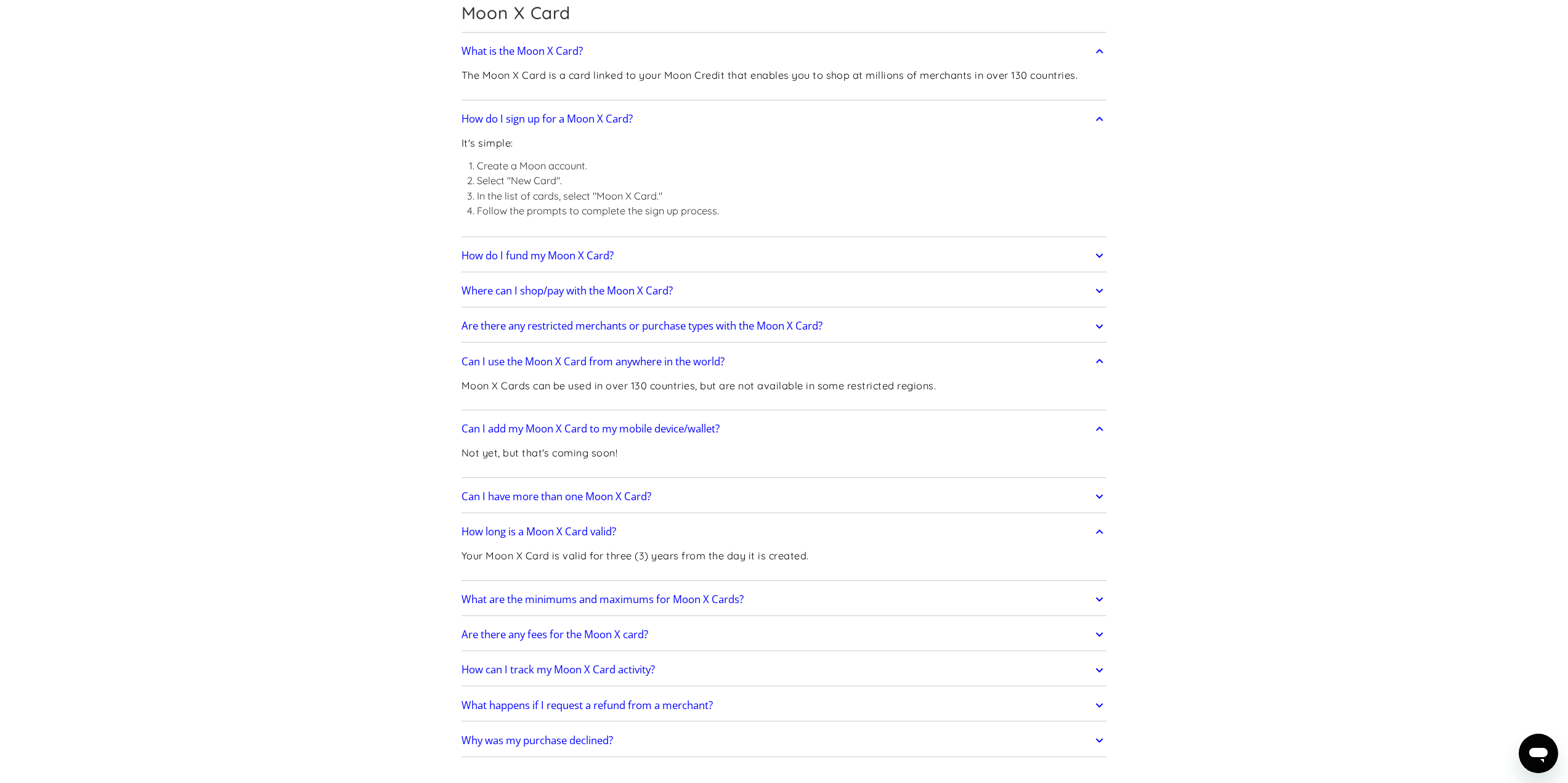
click at [834, 336] on link "Are there any restricted merchants or purchase types with the Moon X Card?" at bounding box center [785, 326] width 646 height 26
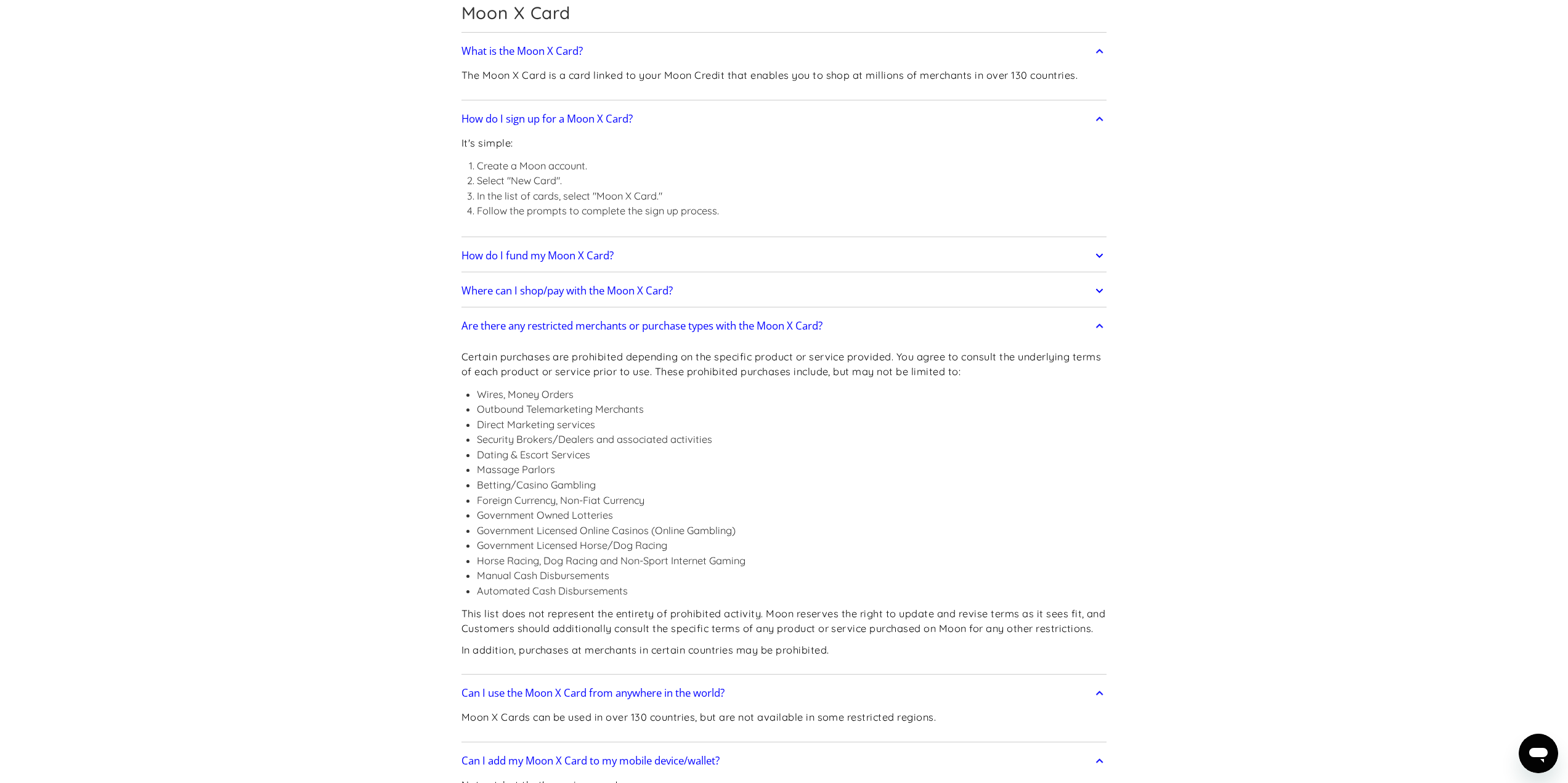
click at [670, 297] on h2 "Where can I shop/pay with the Moon X Card?" at bounding box center [567, 290] width 211 height 12
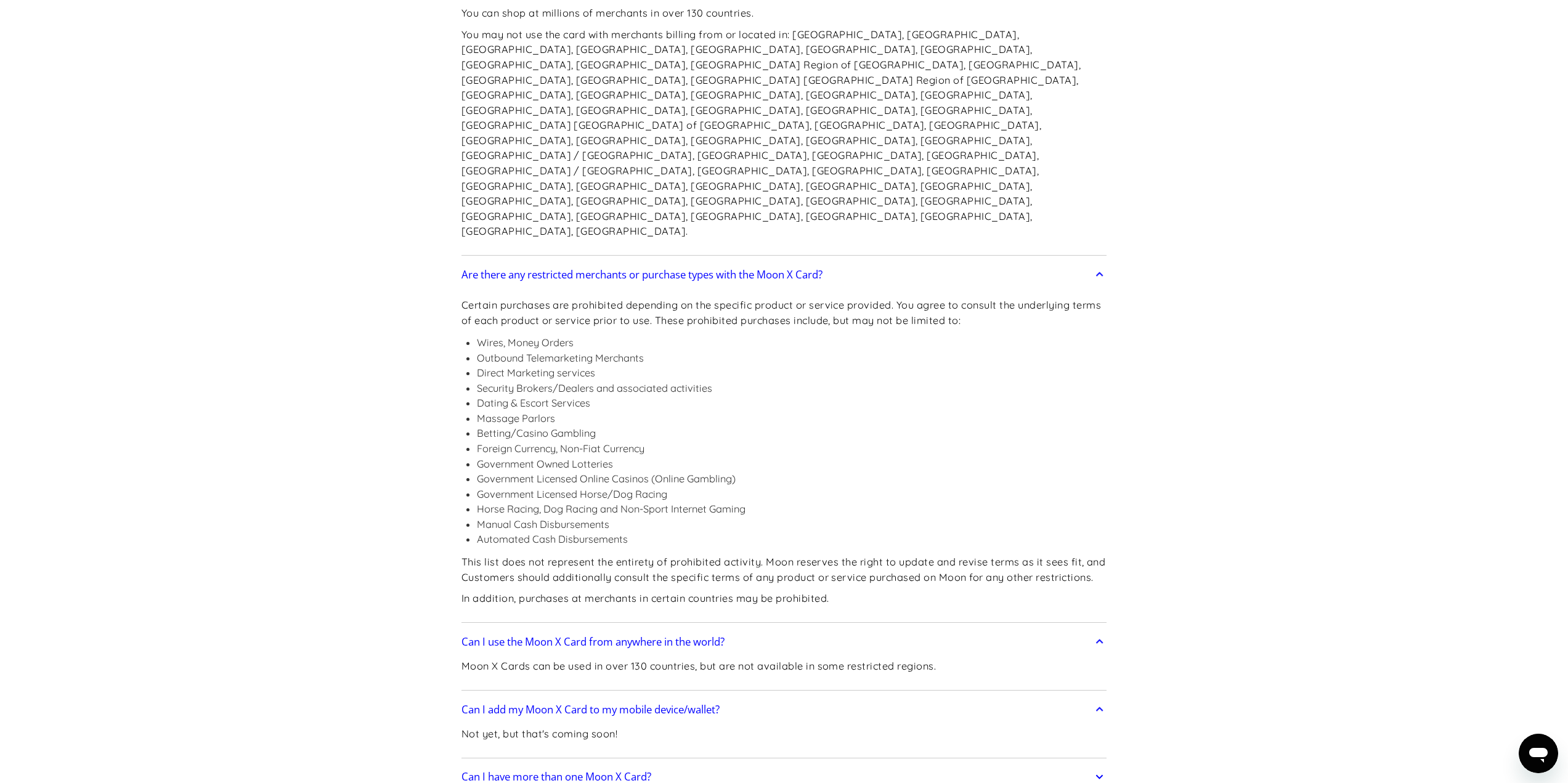
scroll to position [1848, 0]
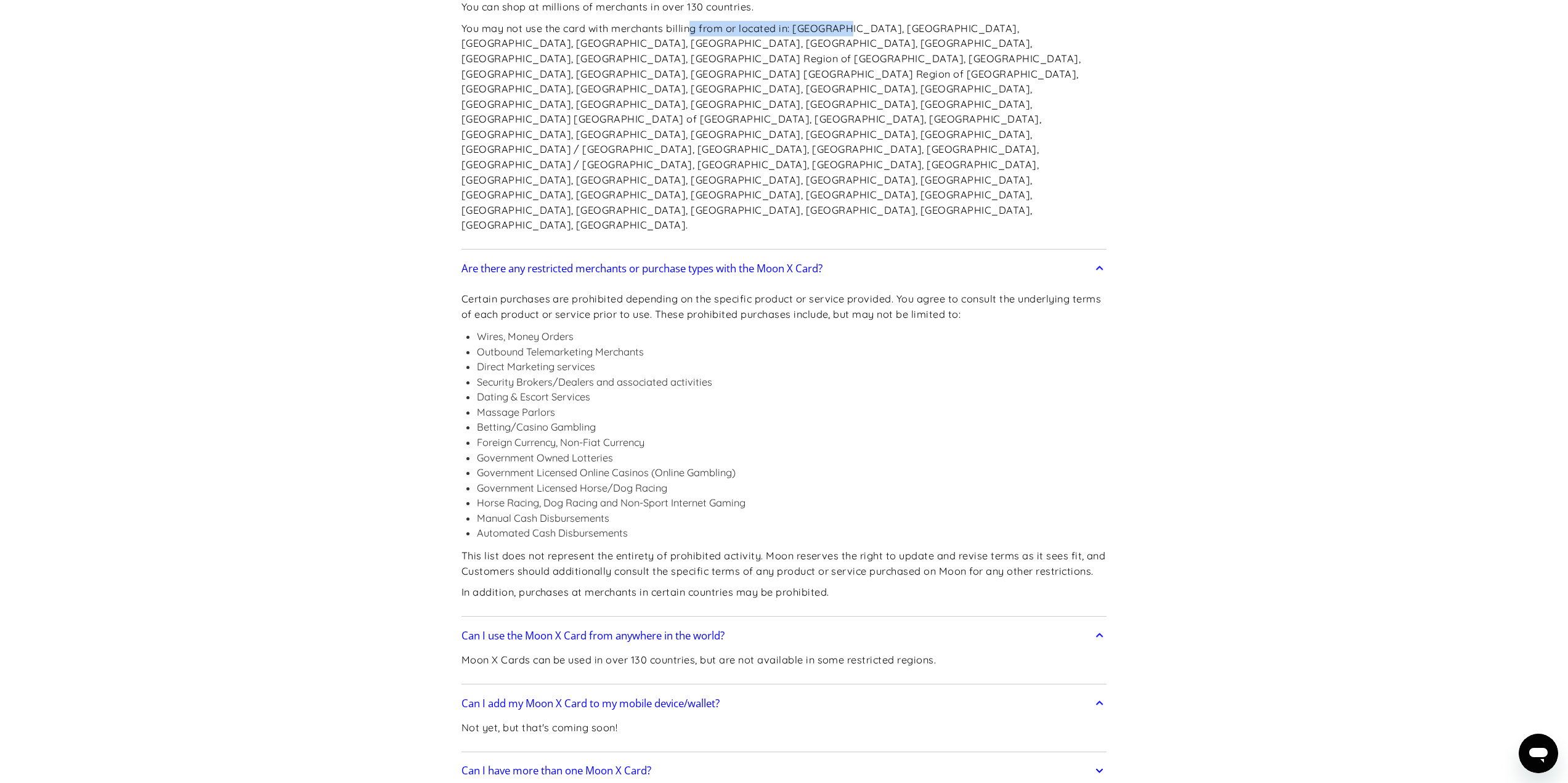
drag, startPoint x: 711, startPoint y: 28, endPoint x: 844, endPoint y: 35, distance: 133.2
click at [844, 35] on p "You may not use the card with merchants billing from or located in: Afghanistan…" at bounding box center [785, 127] width 646 height 212
drag, startPoint x: 523, startPoint y: 31, endPoint x: 1107, endPoint y: 21, distance: 584.1
click at [1106, 21] on p "You may not use the card with merchants billing from or located in: Afghanistan…" at bounding box center [785, 127] width 646 height 212
click at [1125, 24] on div "Frequently Asked Questions Get Started How do I sign up? Head to paywithmoon.co…" at bounding box center [783, 394] width 682 height 4385
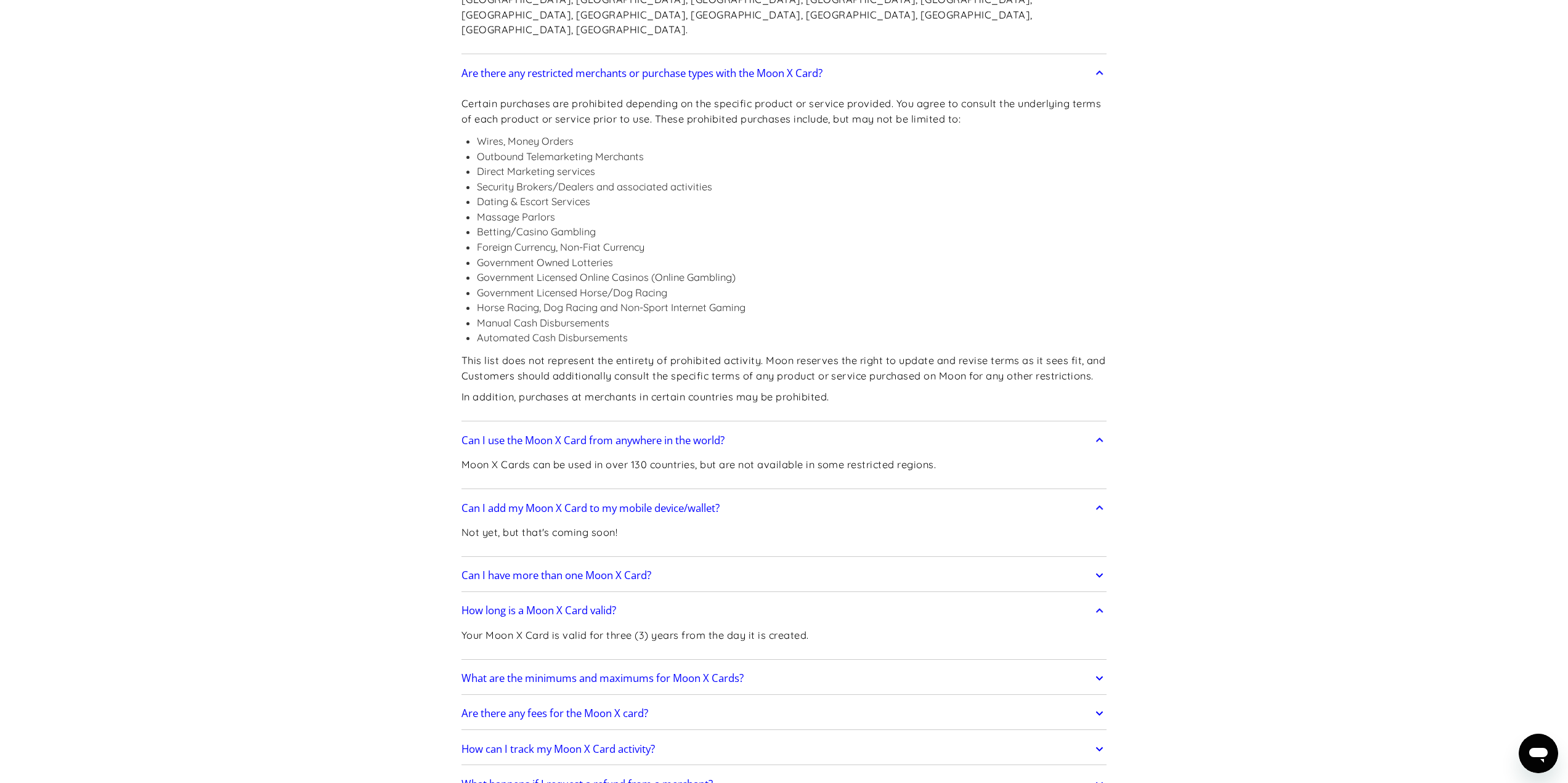
scroll to position [2095, 0]
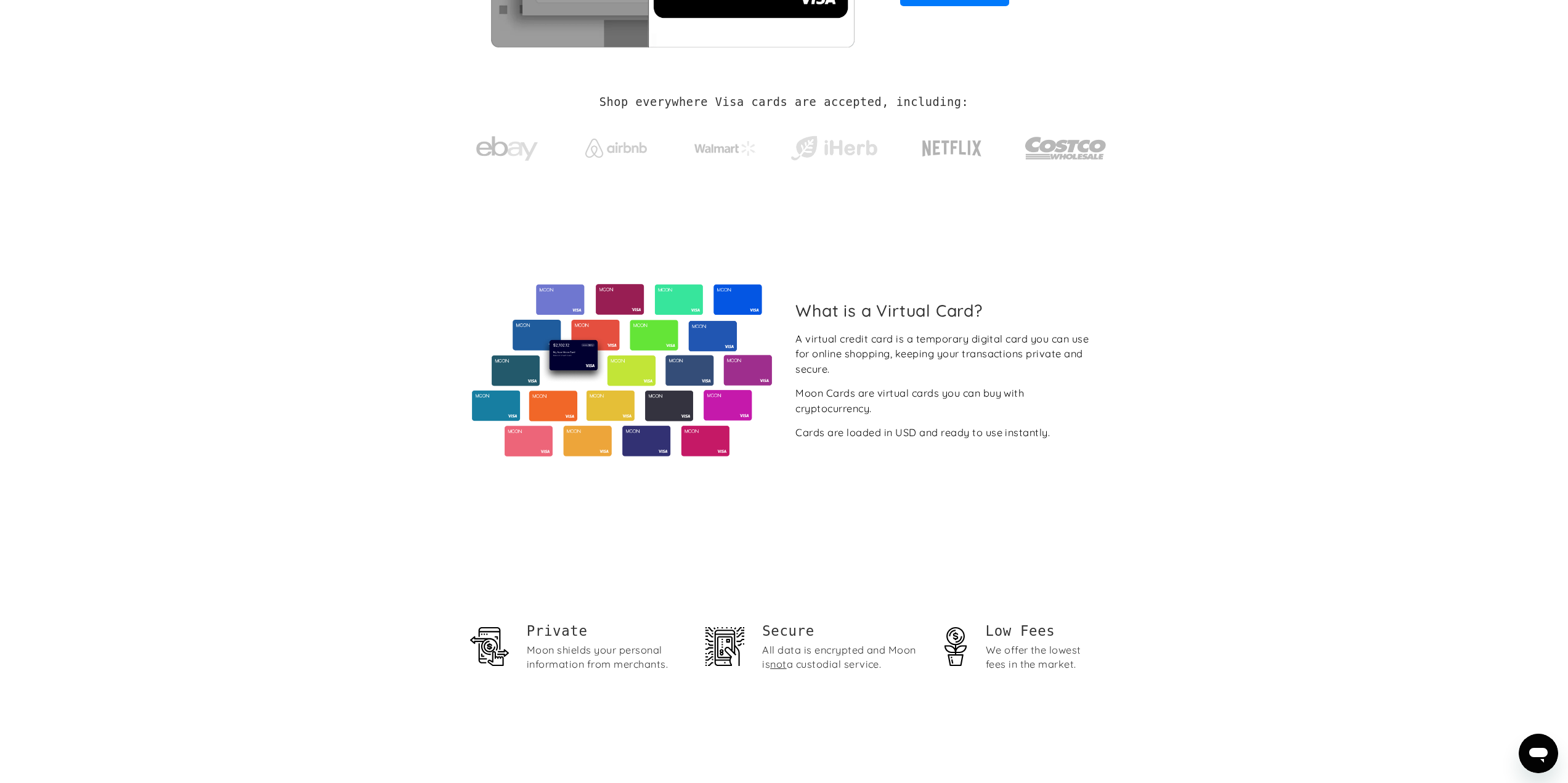
scroll to position [273, 0]
